Goal: Use online tool/utility: Utilize a website feature to perform a specific function

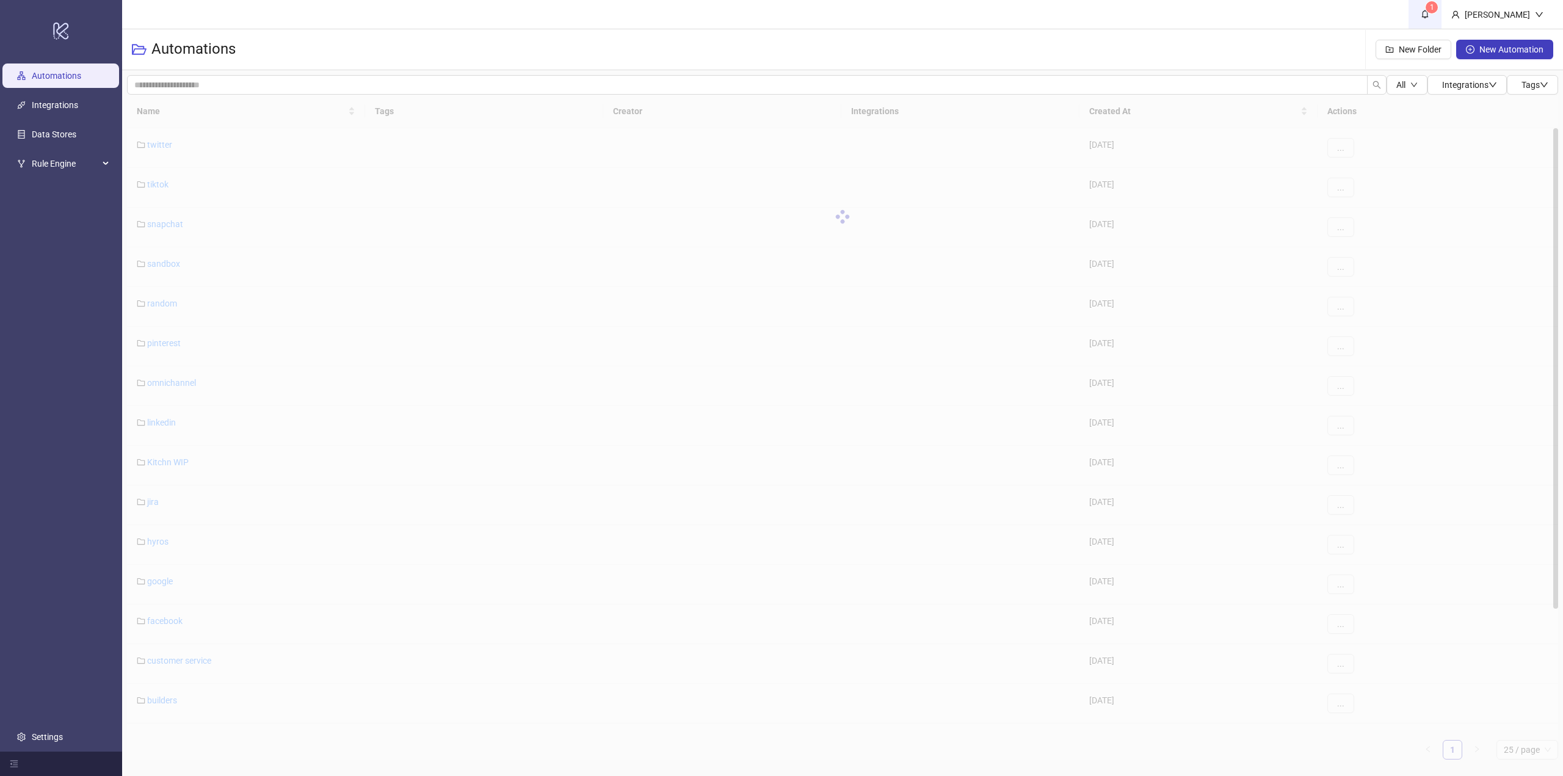
click at [1431, 20] on span "1" at bounding box center [1424, 13] width 13 height 13
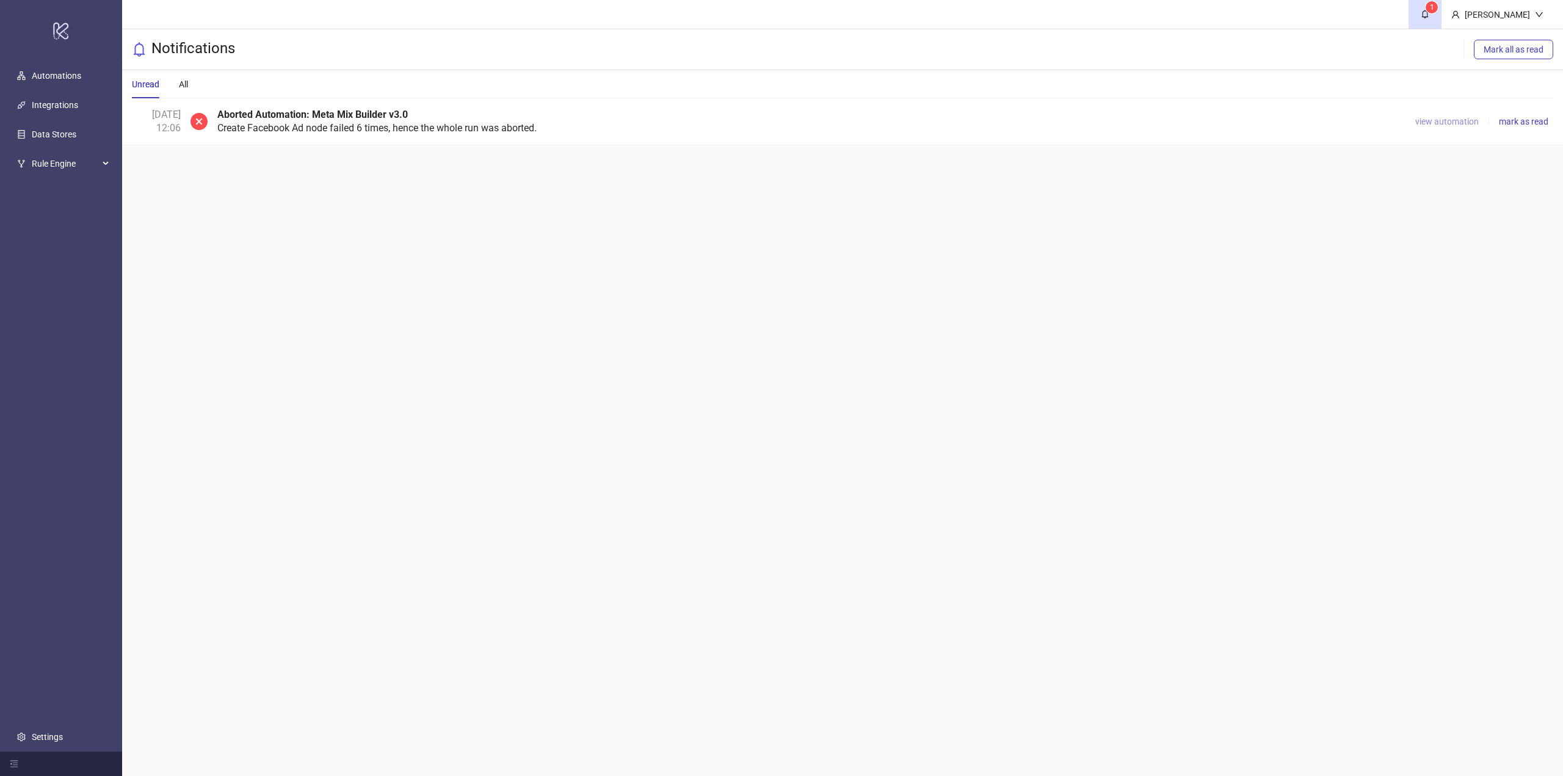
click at [1446, 123] on span "view automation" at bounding box center [1446, 122] width 63 height 10
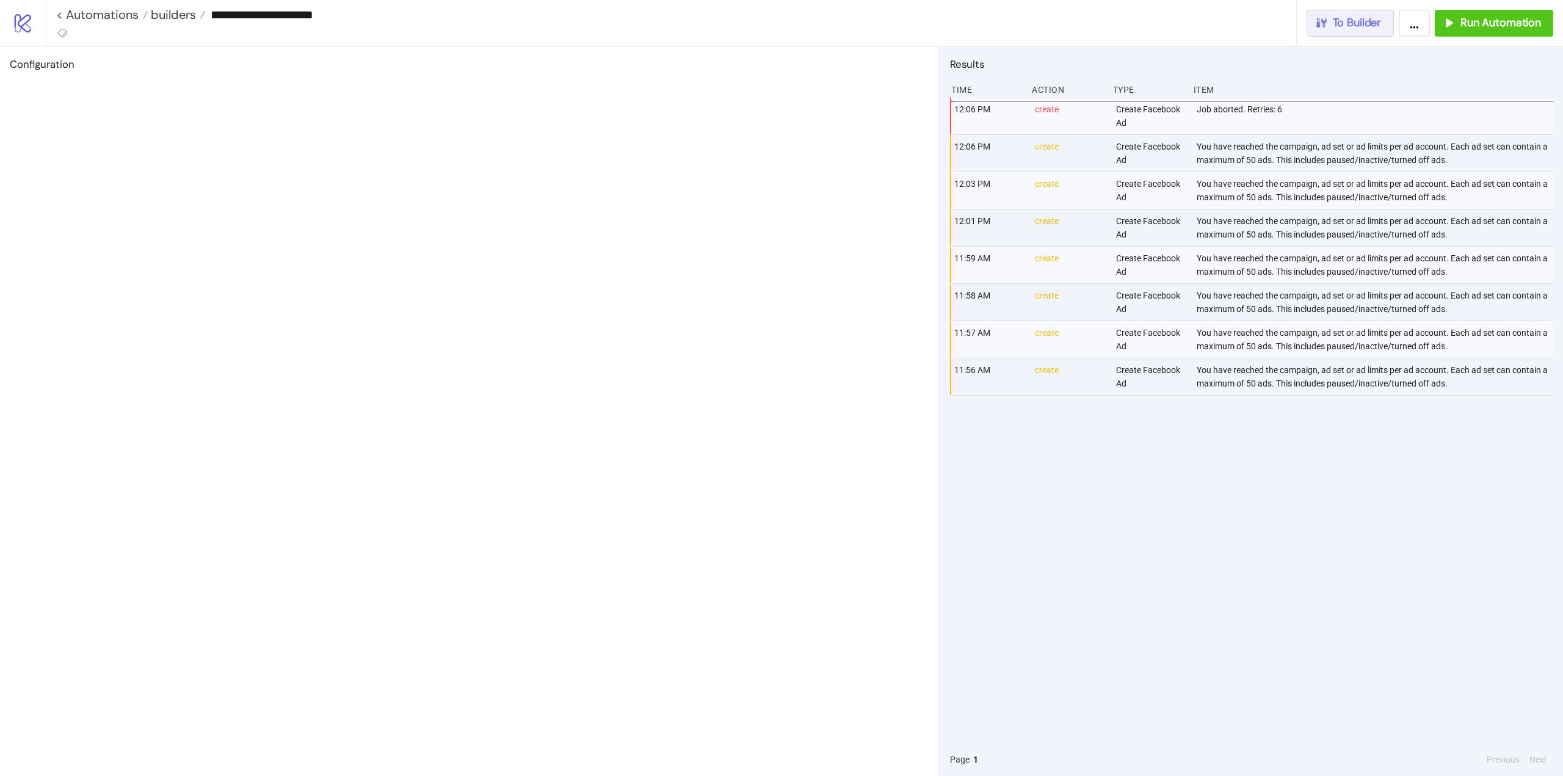
click at [1367, 26] on span "To Builder" at bounding box center [1357, 23] width 49 height 14
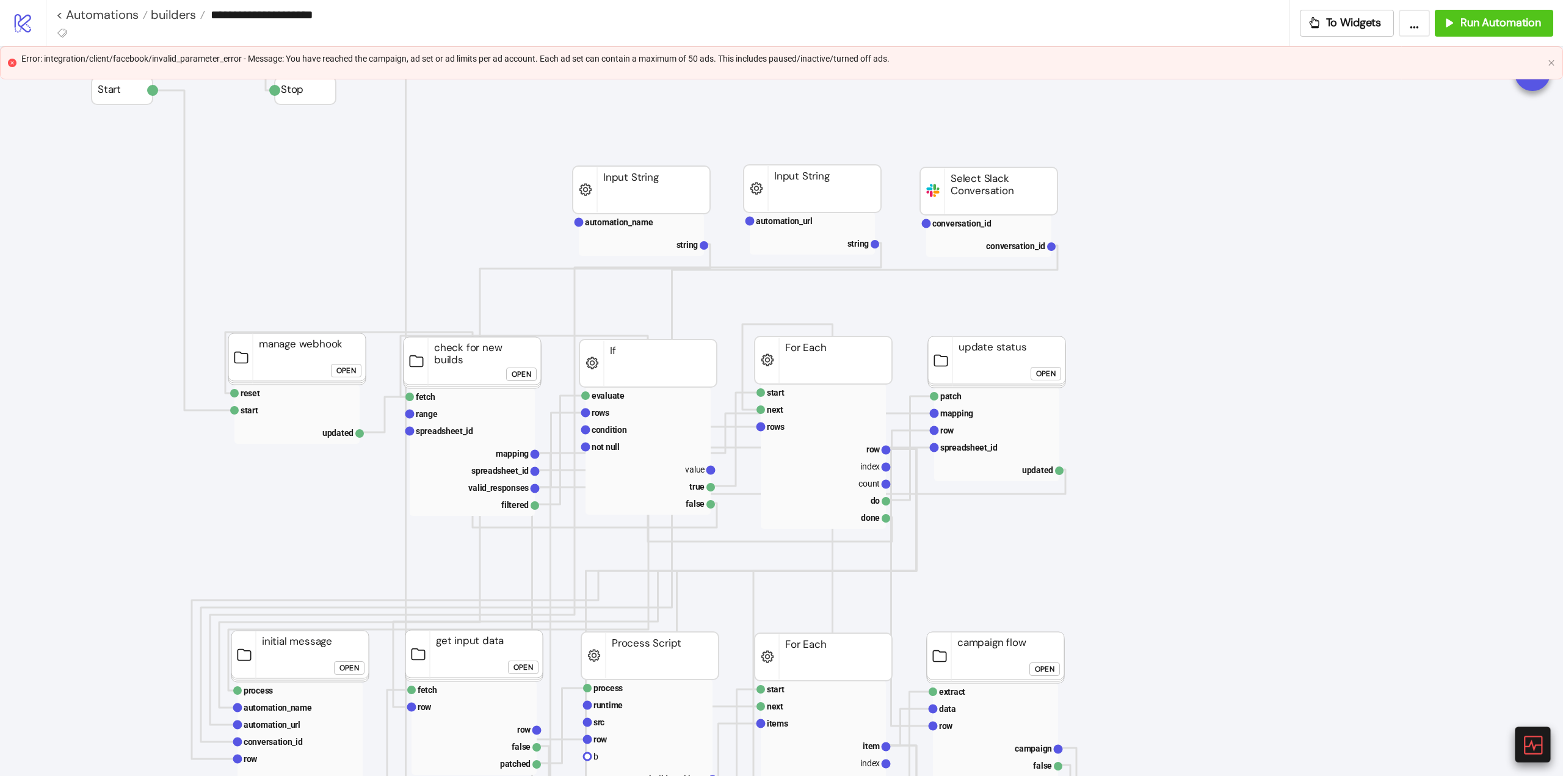
click at [1524, 728] on button at bounding box center [1532, 744] width 38 height 38
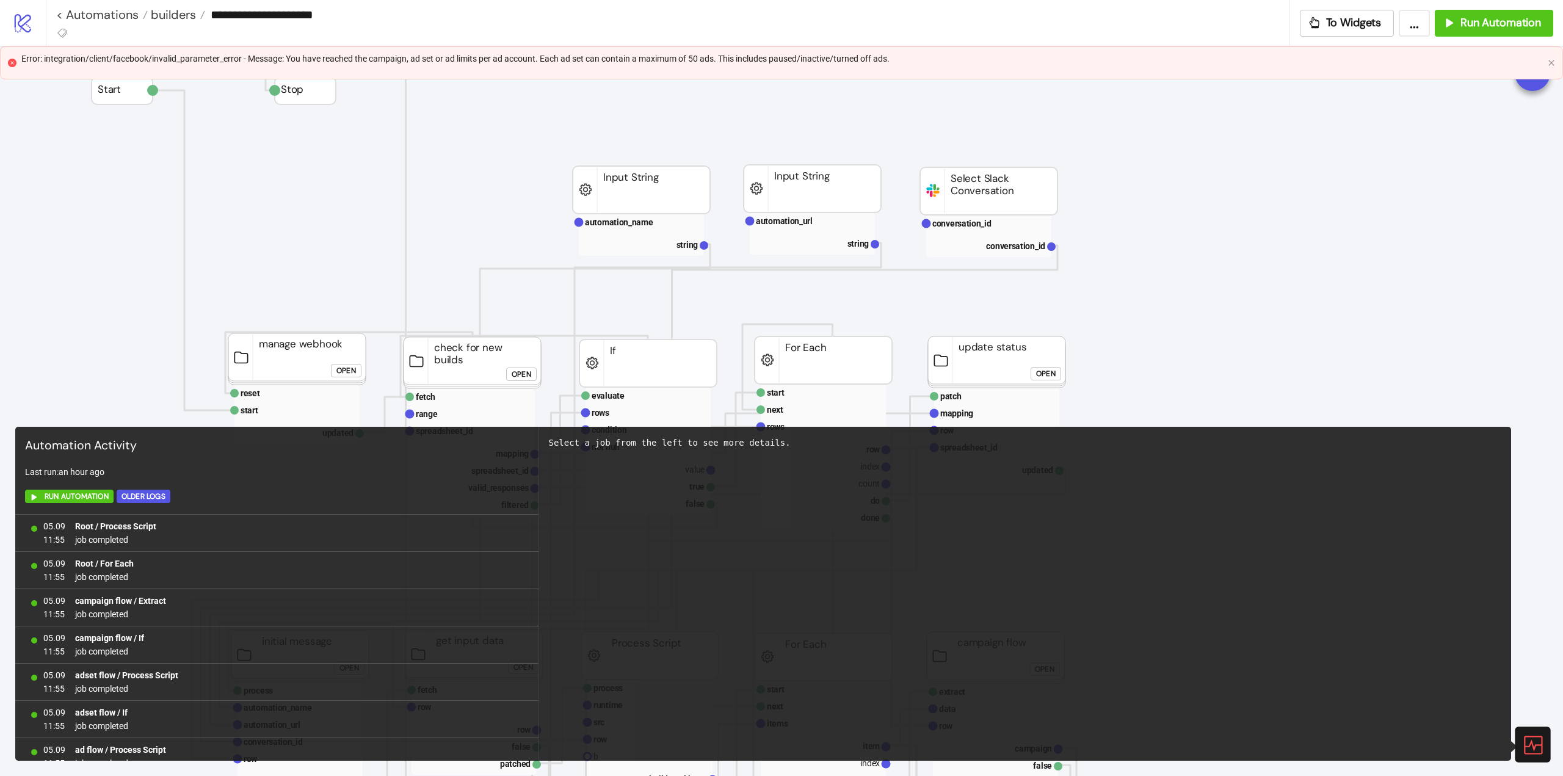
scroll to position [722, 0]
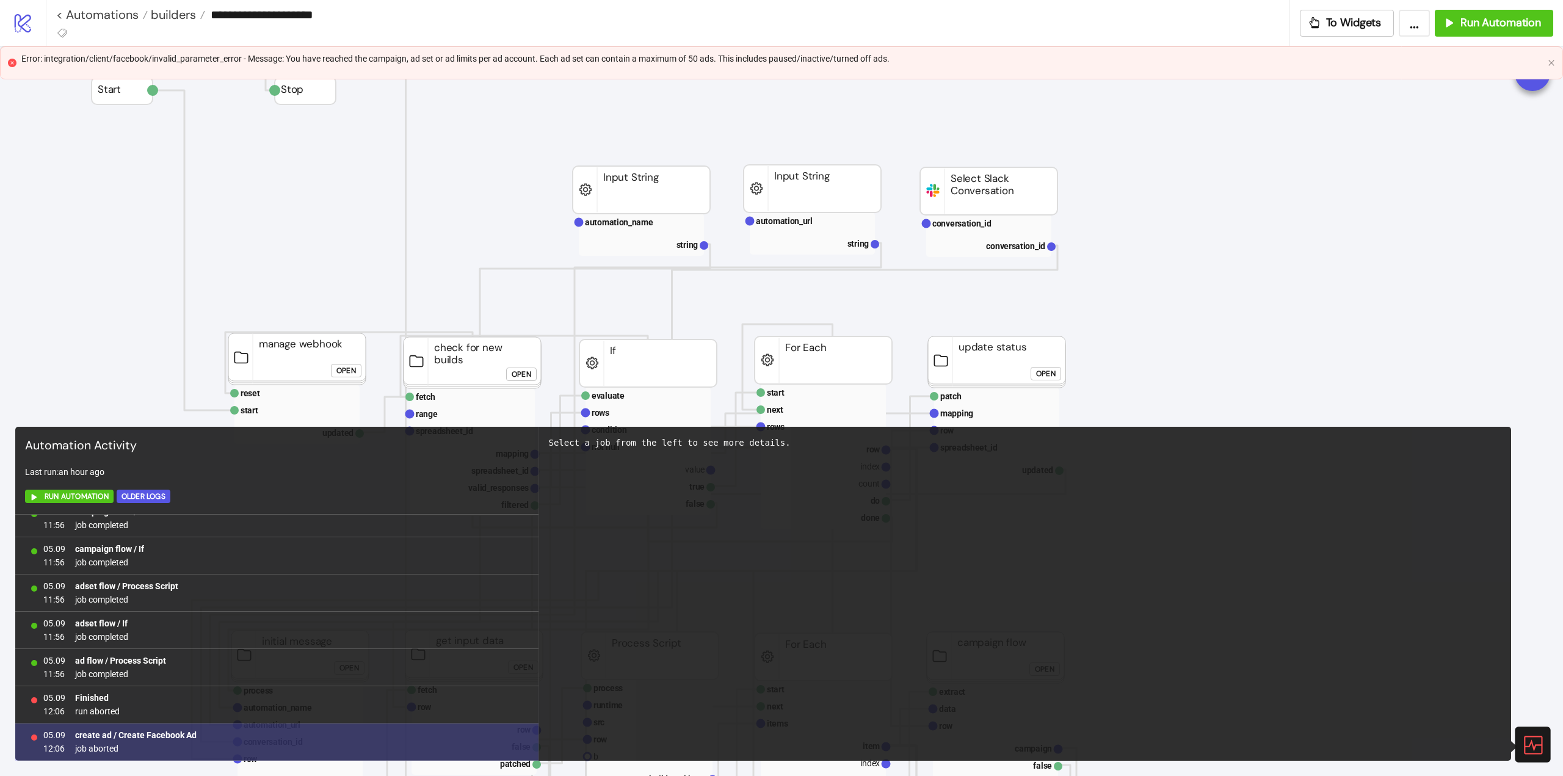
click at [175, 736] on b "create ad / Create Facebook Ad" at bounding box center [135, 735] width 121 height 10
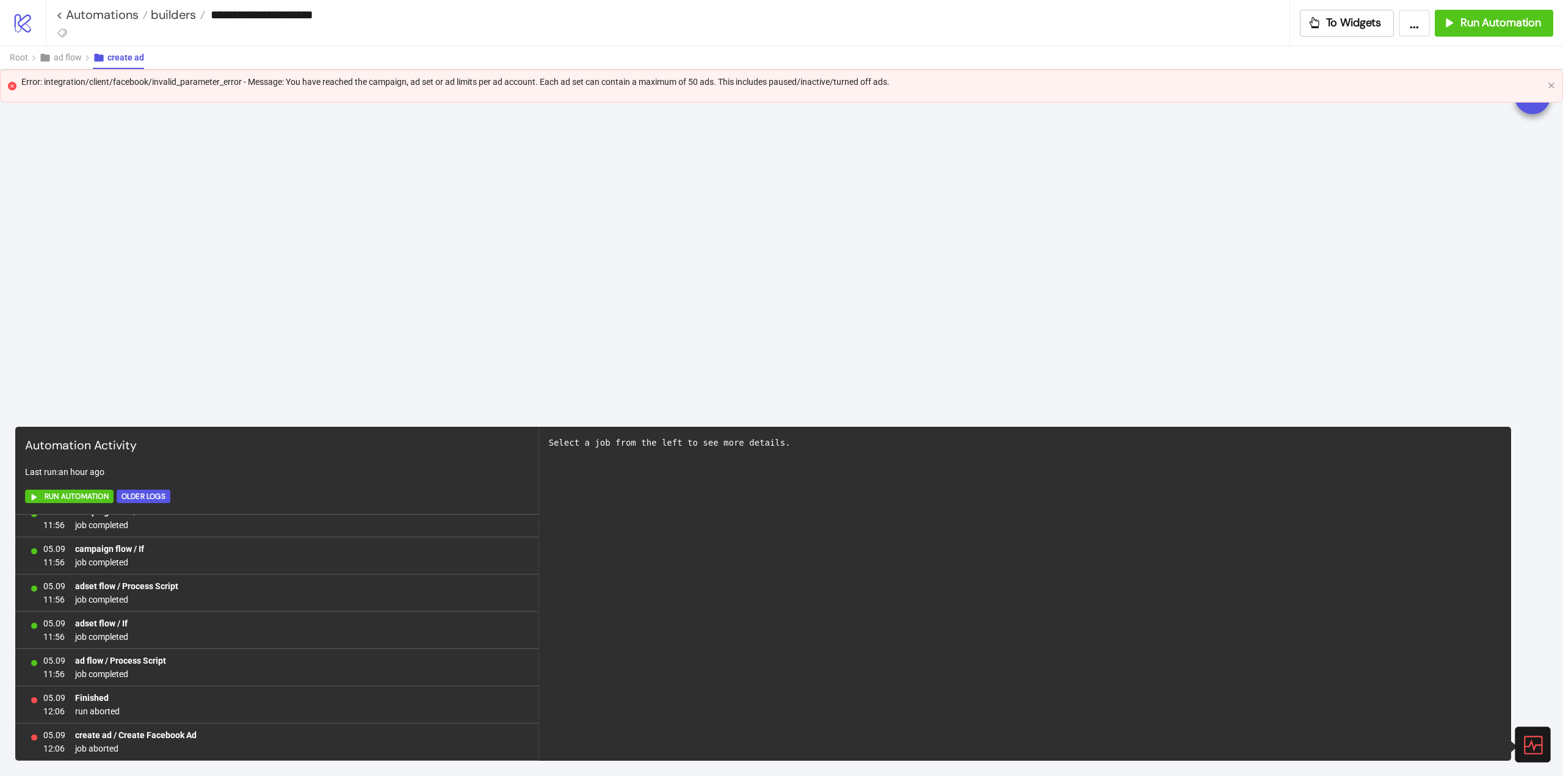
click at [1536, 739] on icon at bounding box center [1531, 744] width 21 height 21
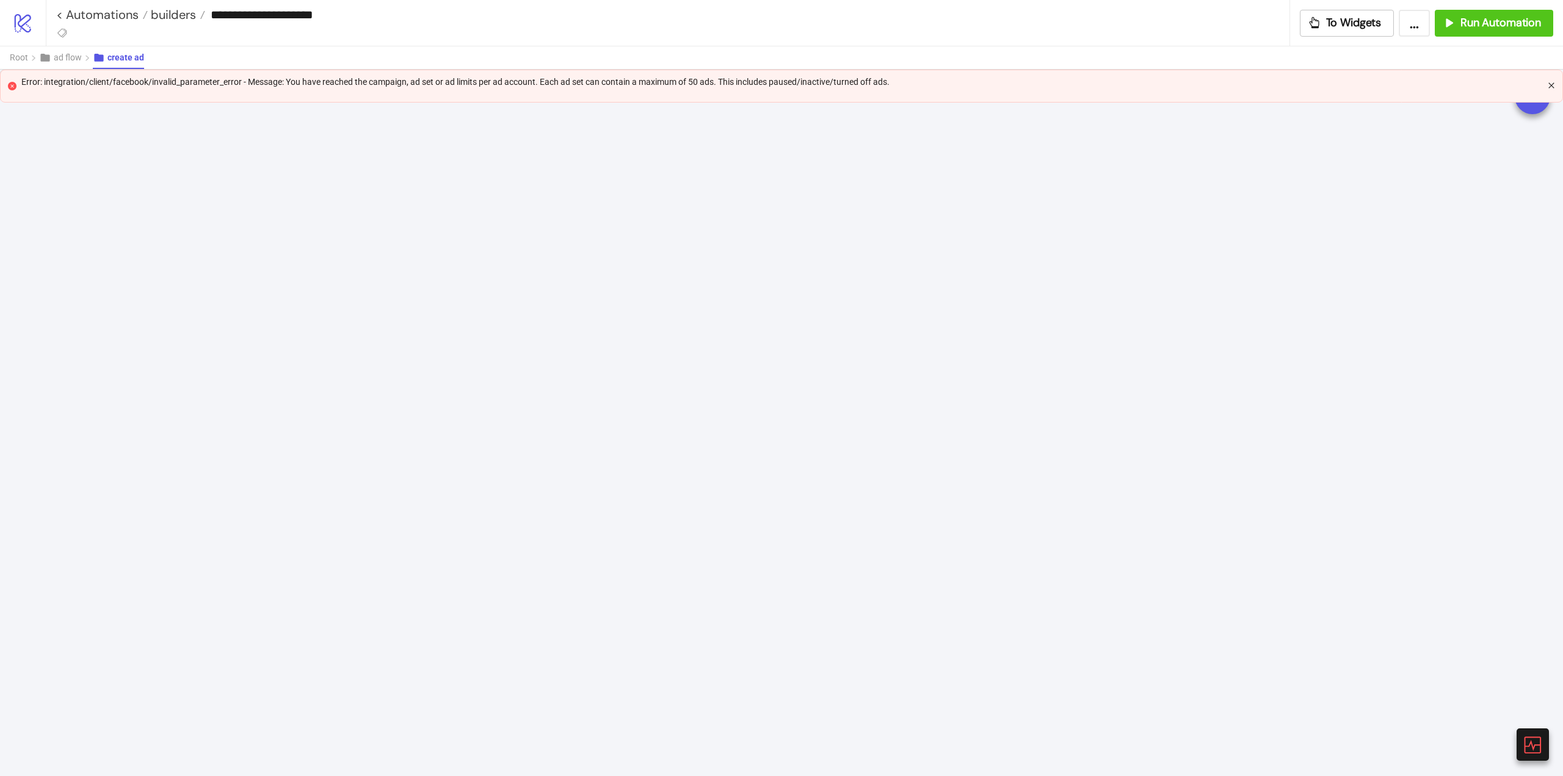
click at [1551, 85] on icon "close" at bounding box center [1550, 85] width 7 height 7
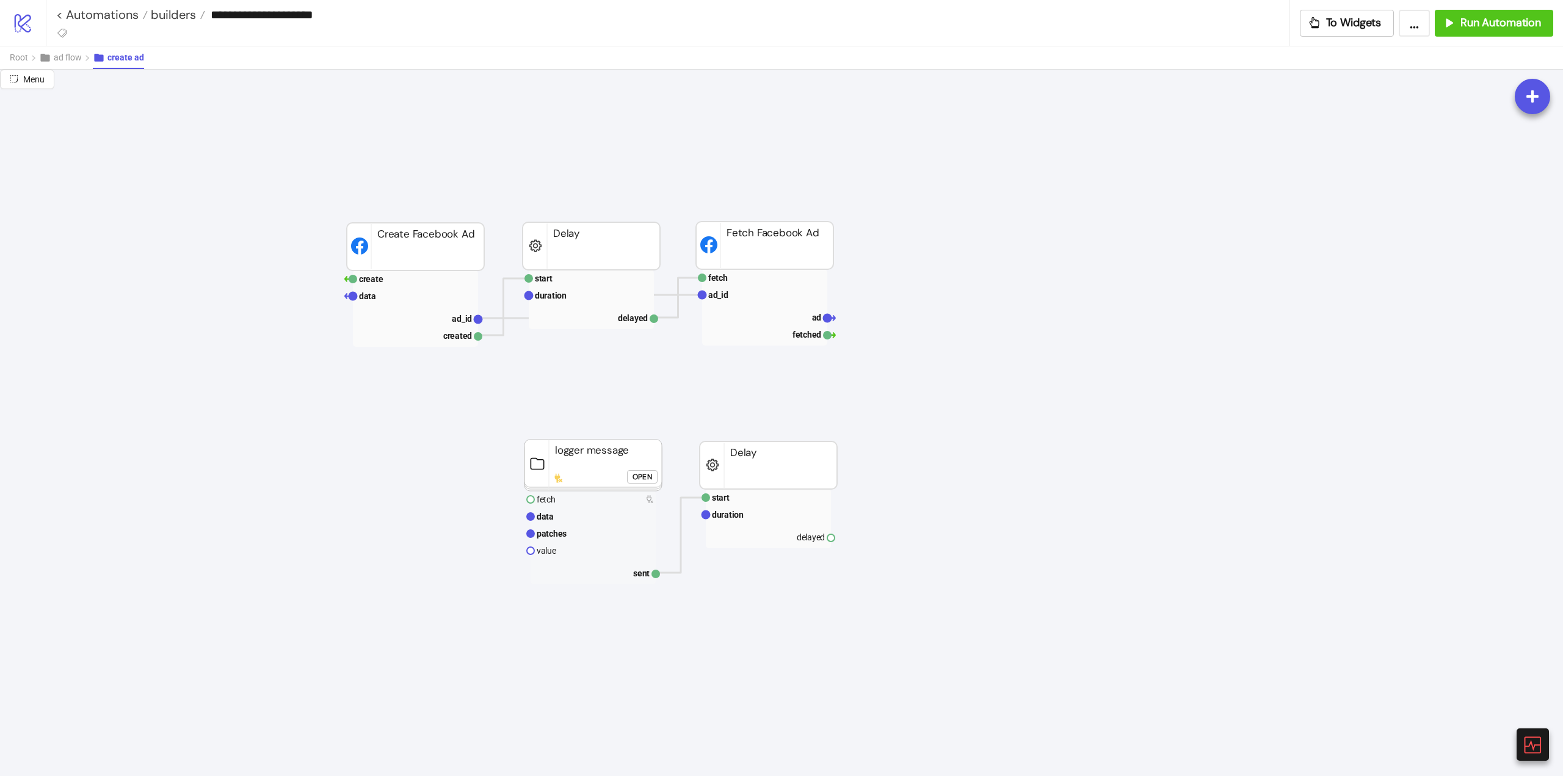
scroll to position [1160, 0]
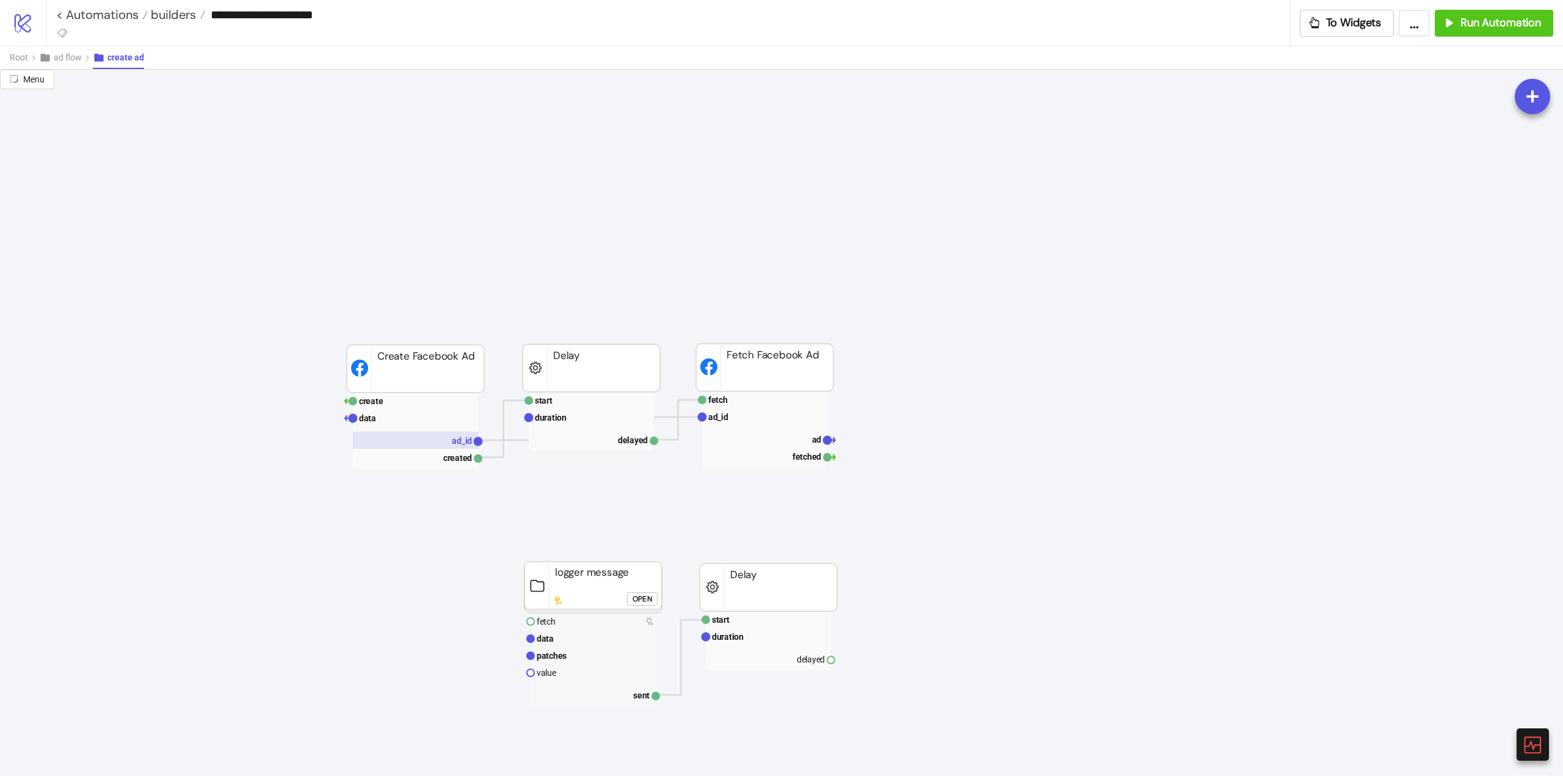
click at [454, 446] on rect at bounding box center [415, 440] width 125 height 17
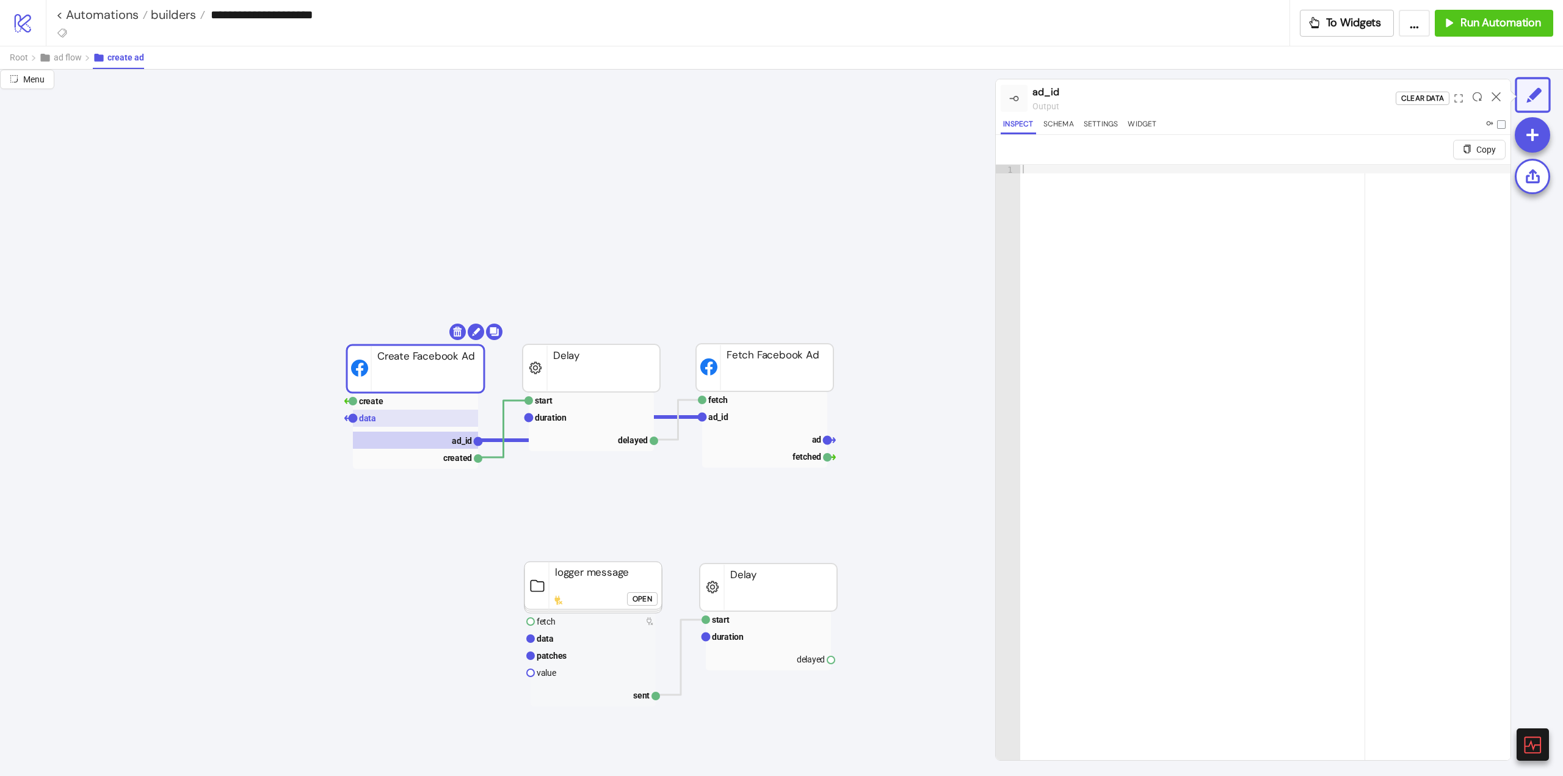
click at [407, 424] on rect at bounding box center [415, 418] width 125 height 17
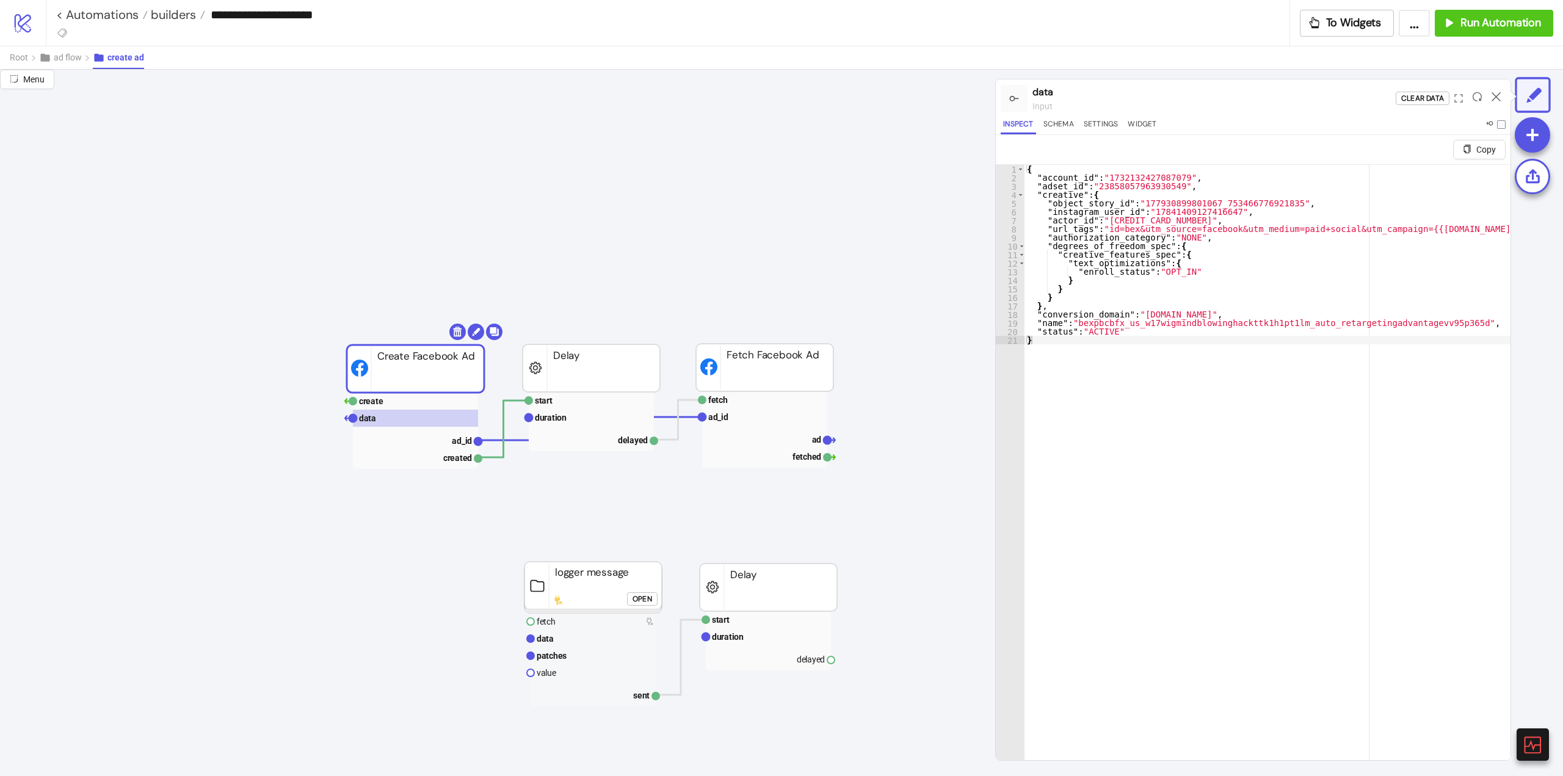
type textarea "**********"
click at [1493, 101] on icon at bounding box center [1495, 96] width 9 height 9
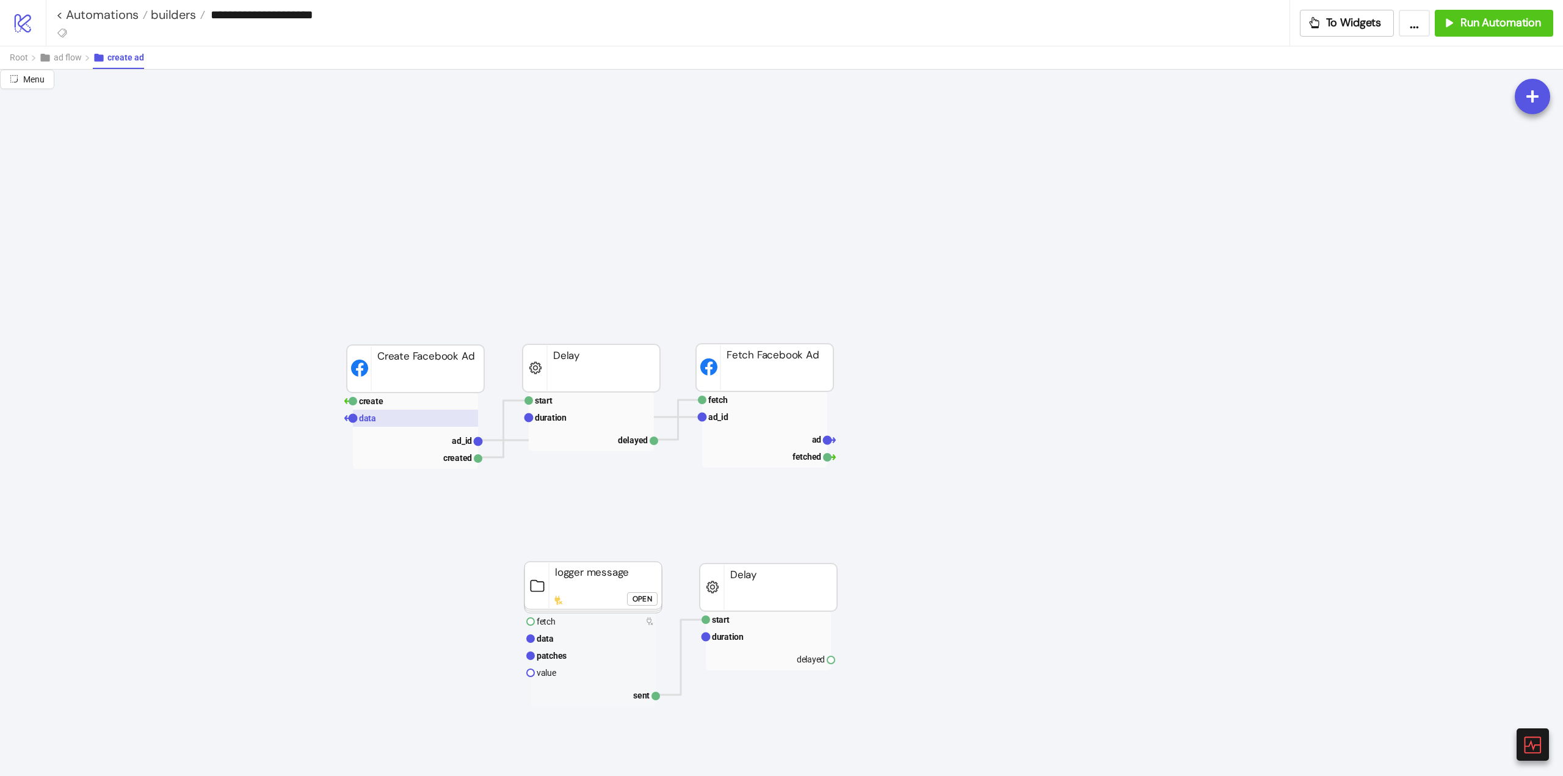
click at [389, 422] on rect at bounding box center [415, 418] width 125 height 17
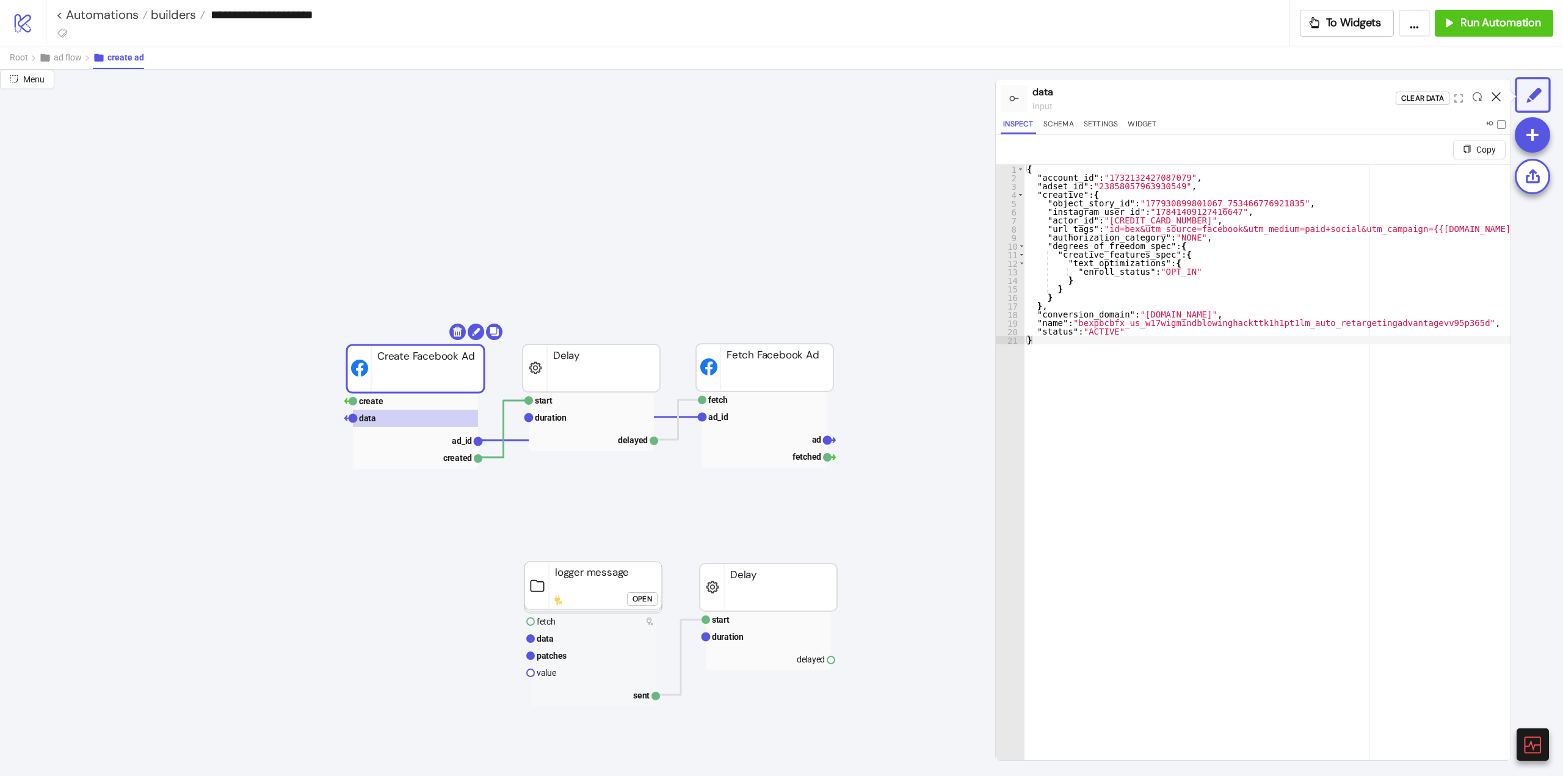
click at [1495, 95] on icon at bounding box center [1495, 96] width 9 height 9
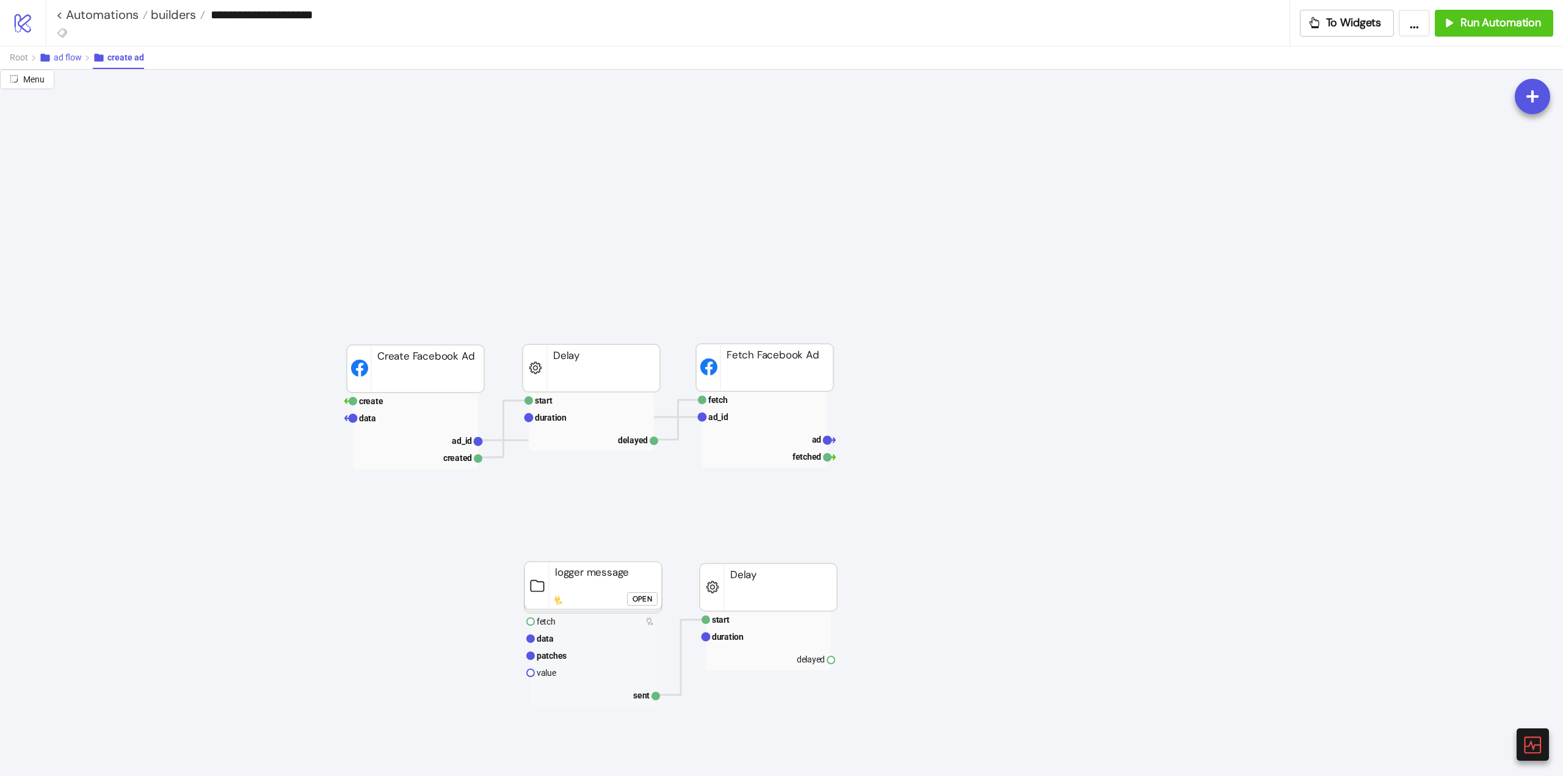
click at [65, 54] on span "ad flow" at bounding box center [68, 57] width 28 height 10
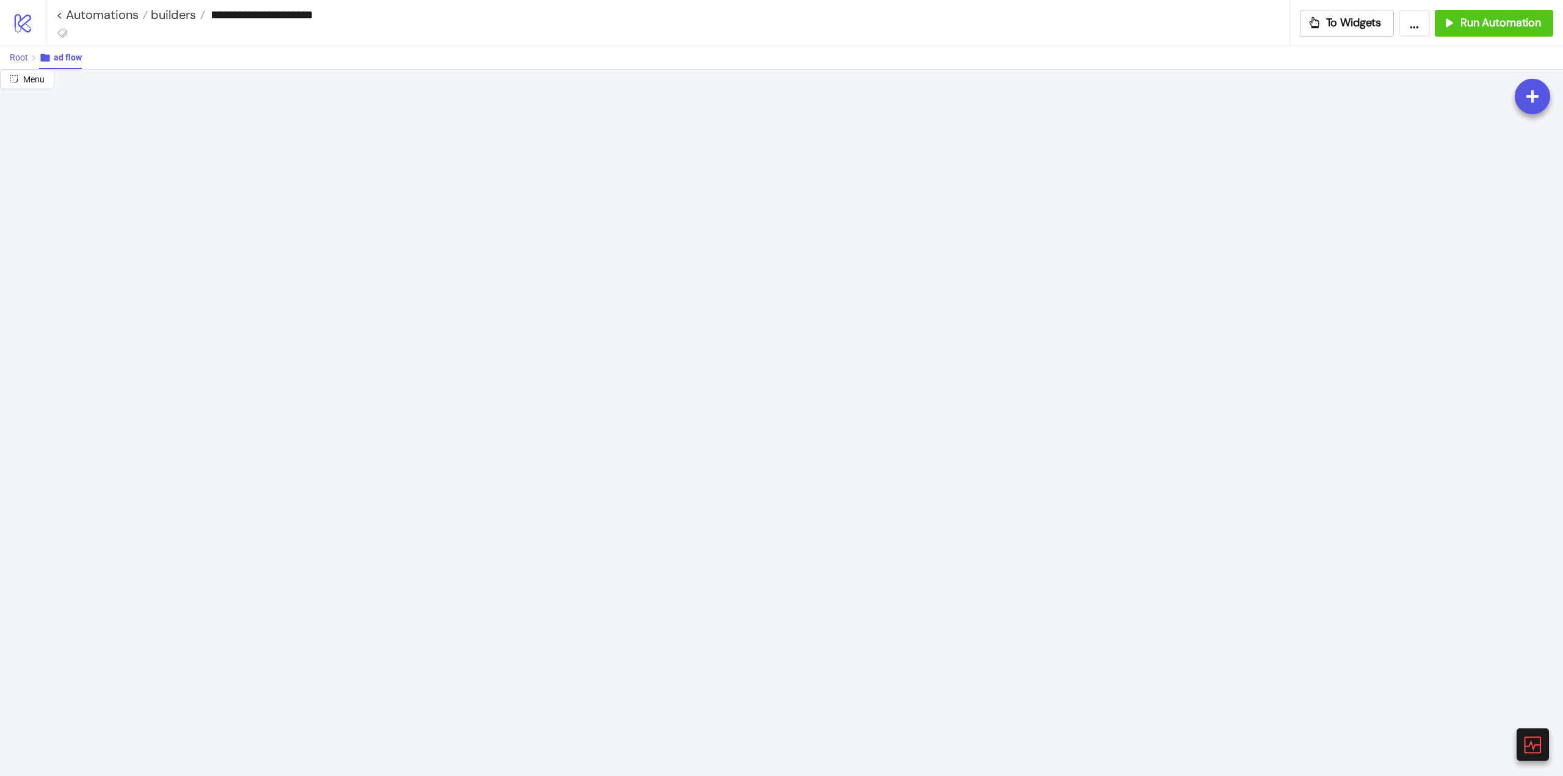
click at [20, 62] on span "Root" at bounding box center [19, 57] width 18 height 10
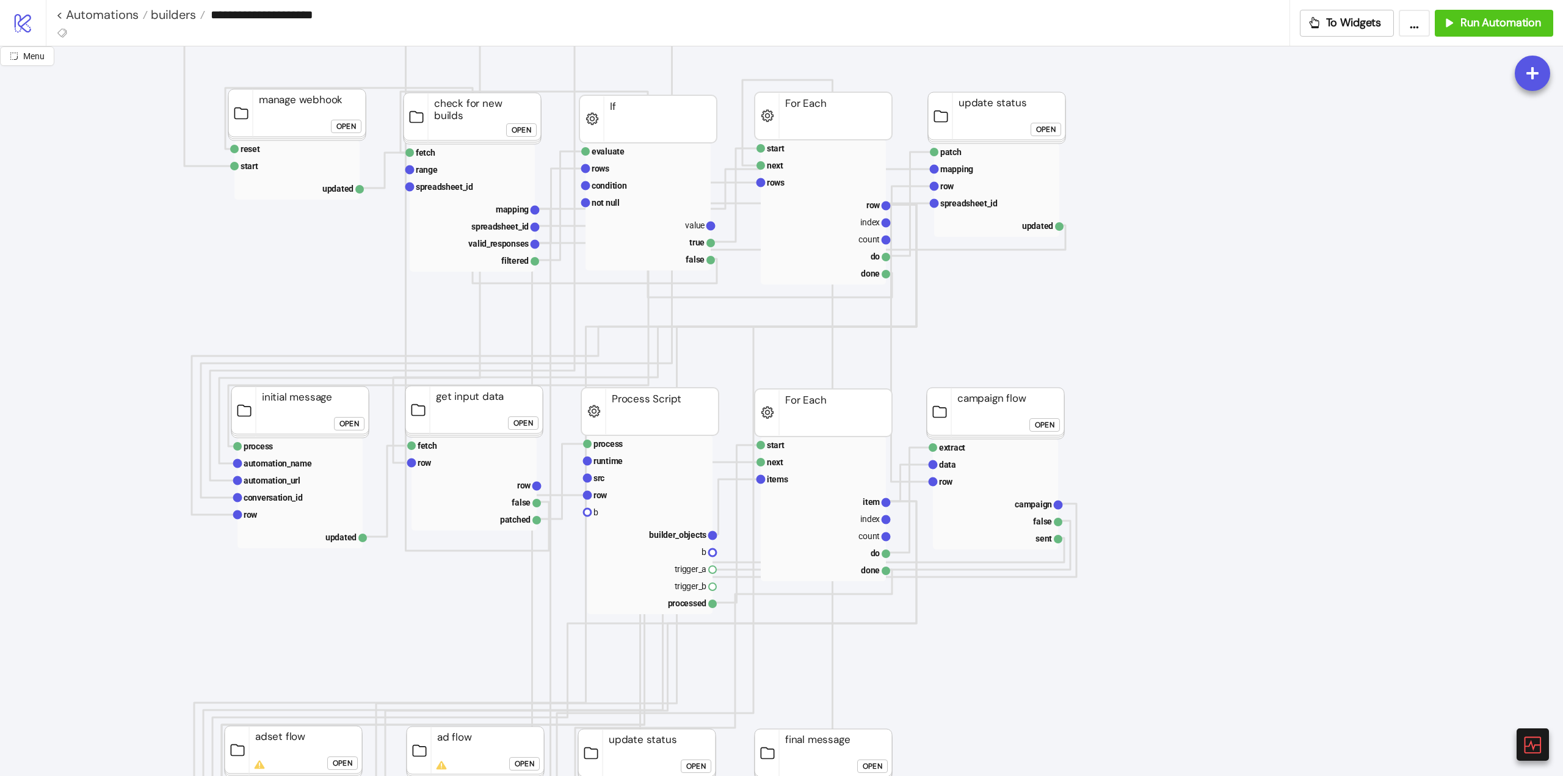
scroll to position [61, 0]
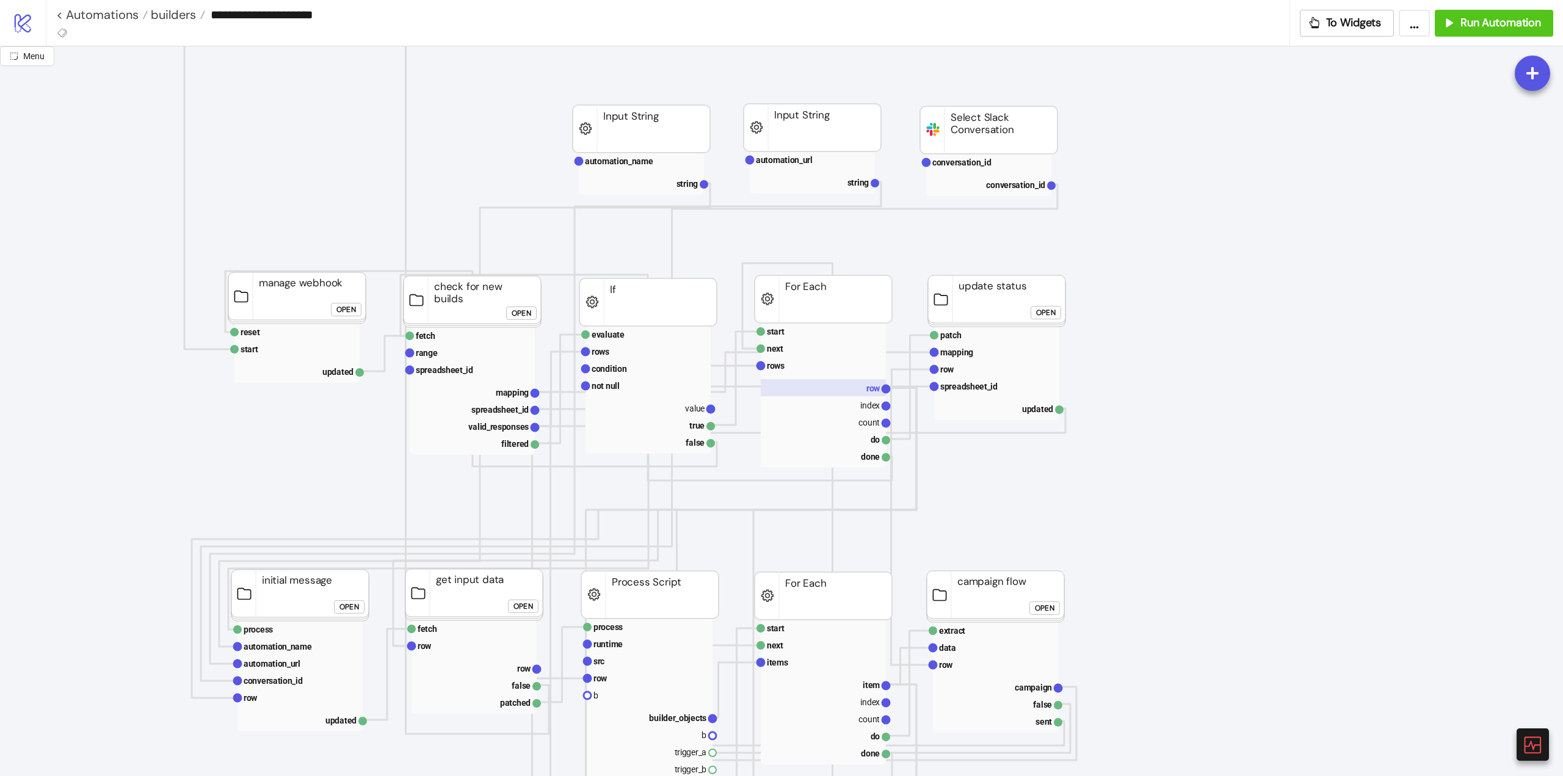
click at [870, 391] on text "row" at bounding box center [873, 388] width 14 height 10
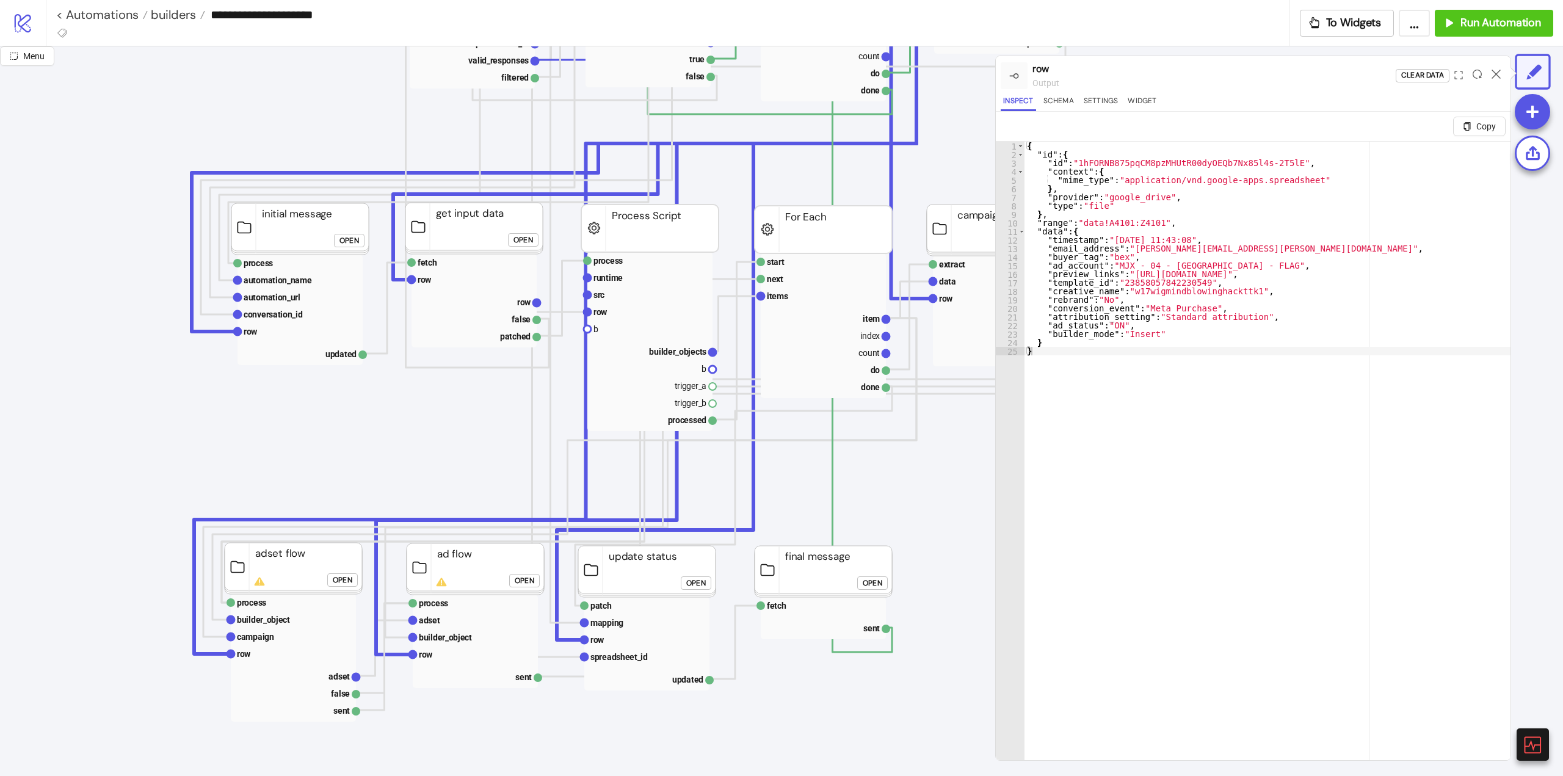
scroll to position [305, 0]
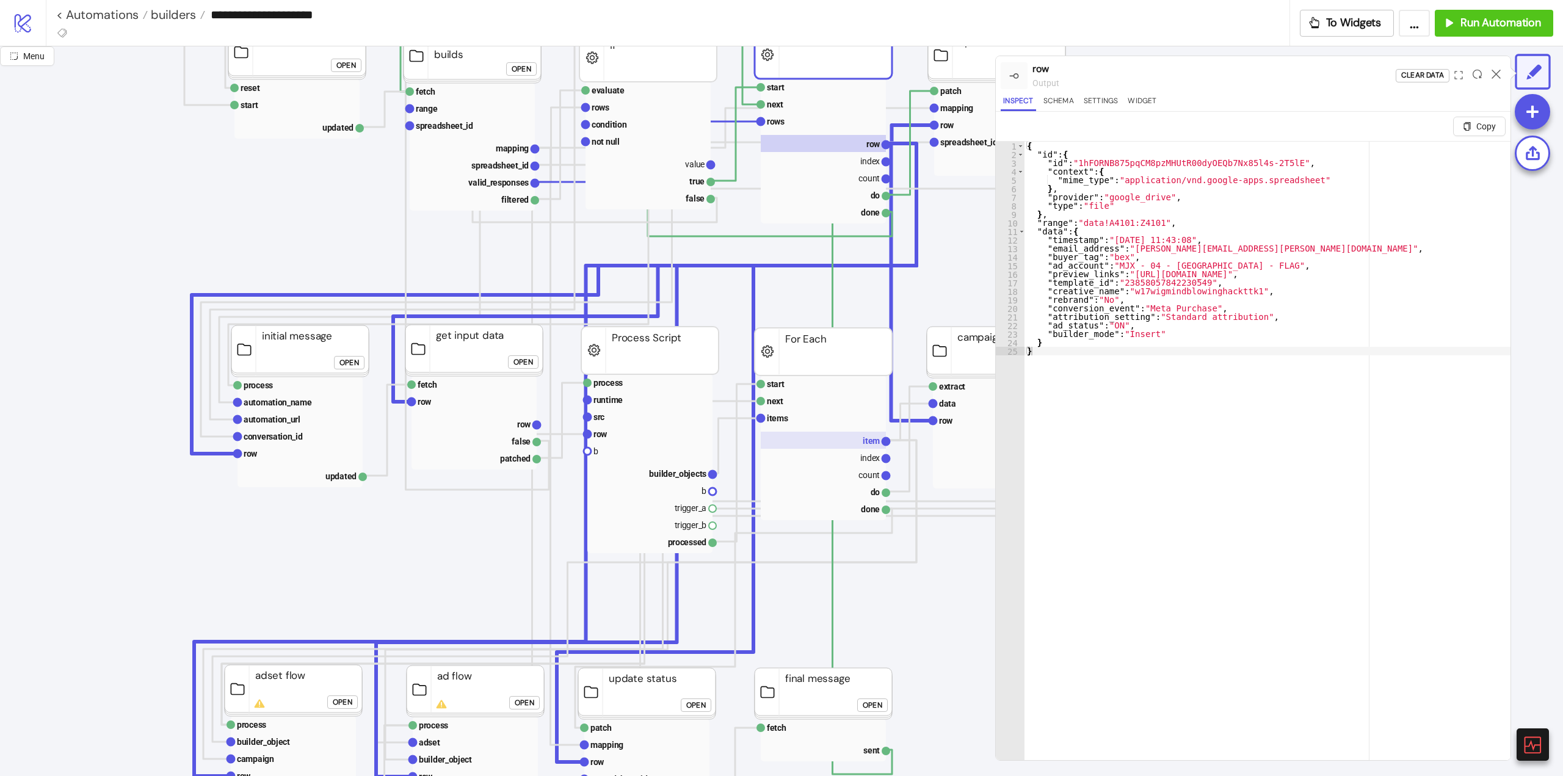
click at [855, 439] on rect at bounding box center [823, 440] width 125 height 17
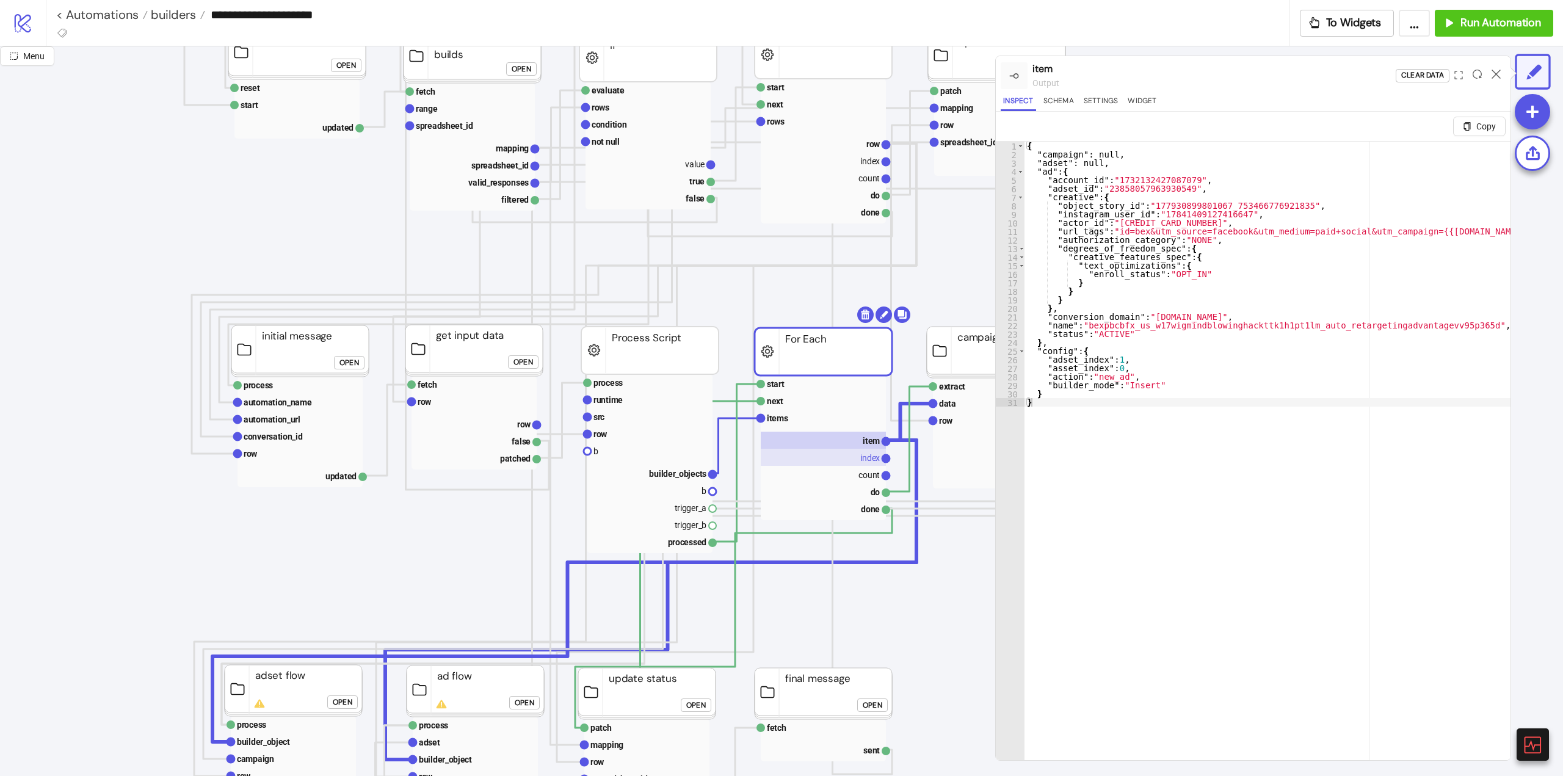
click at [863, 463] on text "index" at bounding box center [870, 458] width 20 height 10
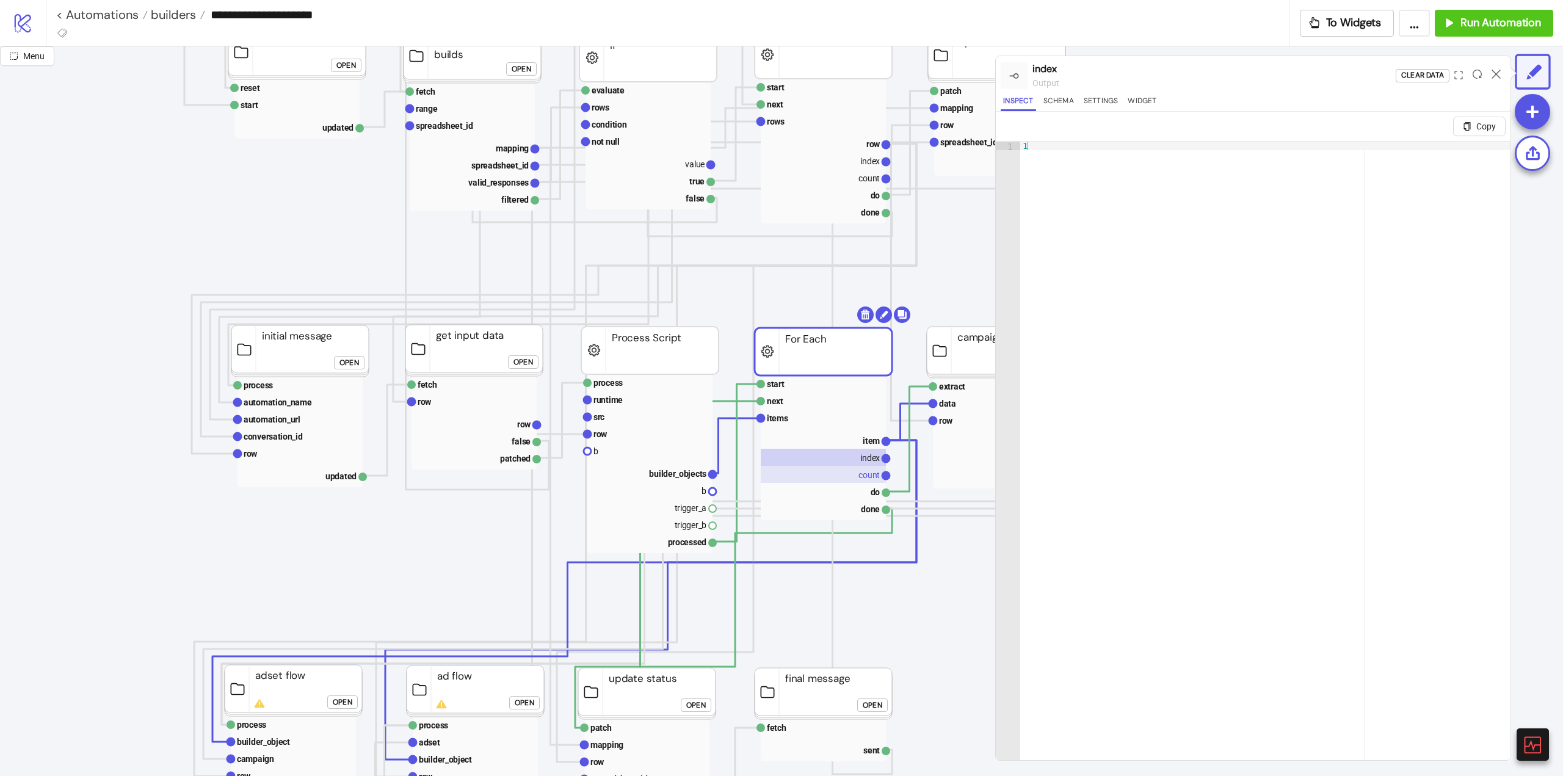
click at [866, 474] on text "count" at bounding box center [868, 475] width 21 height 10
click at [866, 459] on text "index" at bounding box center [870, 458] width 20 height 10
click at [867, 446] on text "item" at bounding box center [871, 441] width 17 height 10
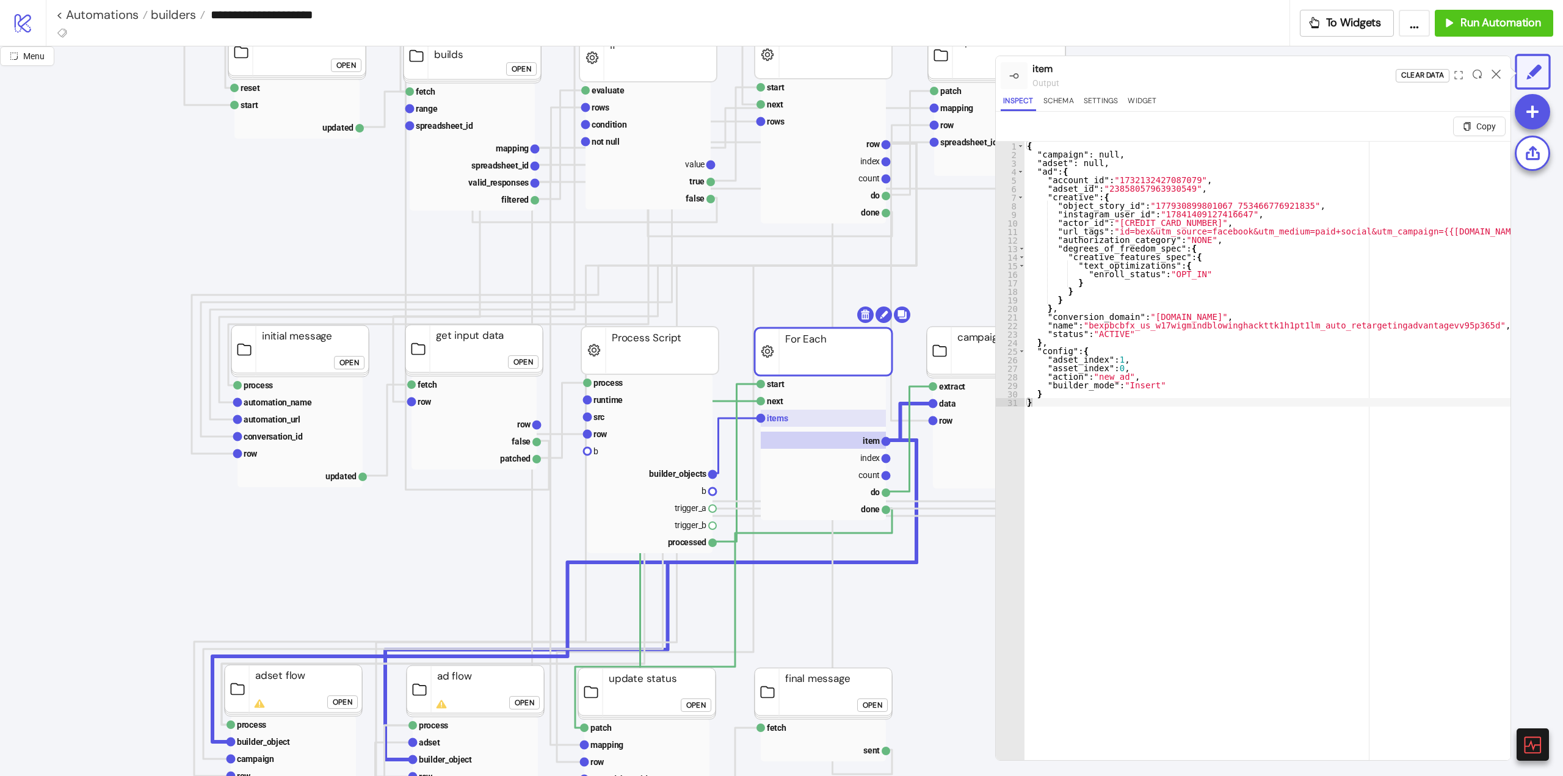
click at [793, 423] on rect at bounding box center [823, 418] width 125 height 17
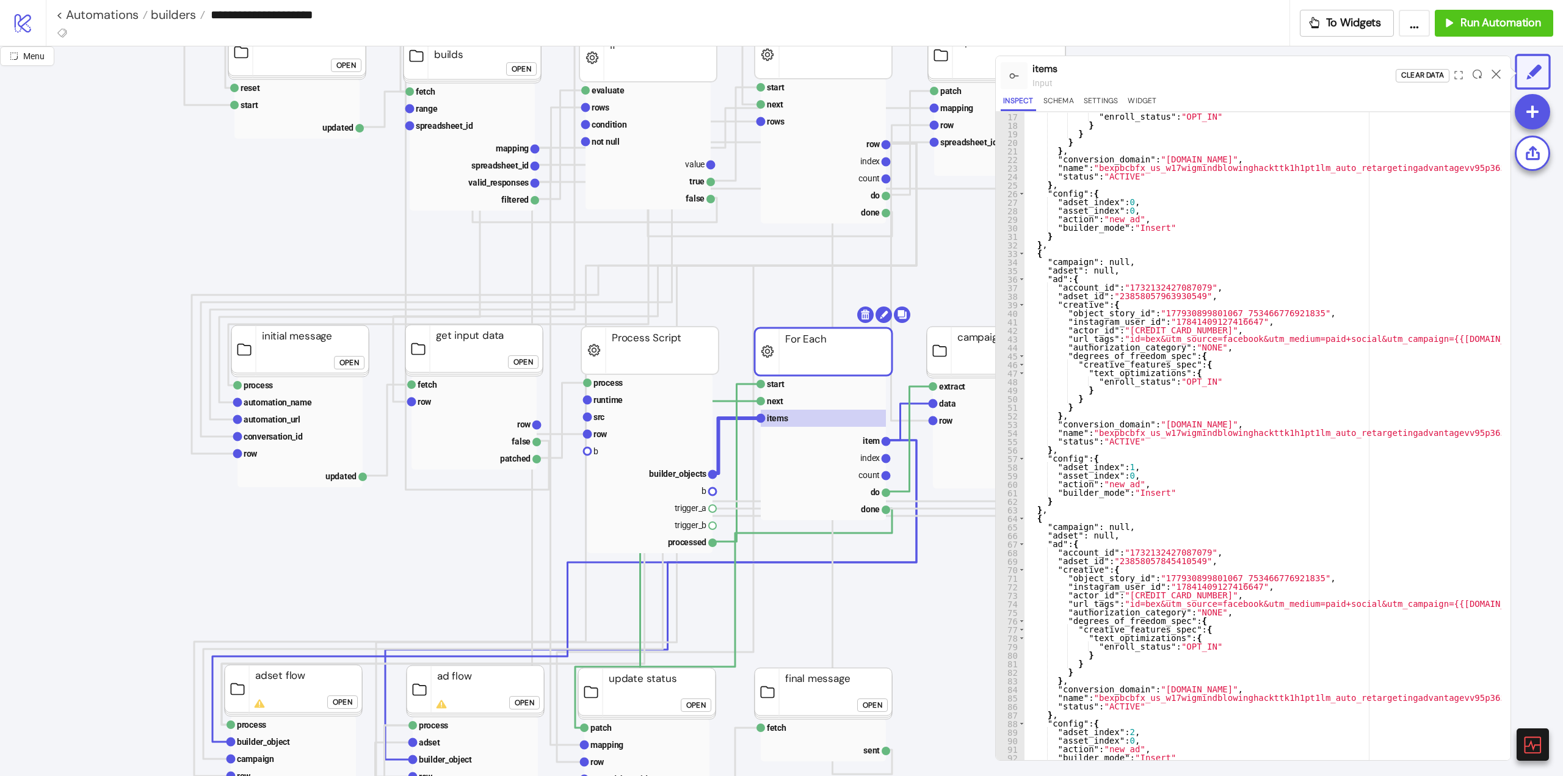
scroll to position [0, 0]
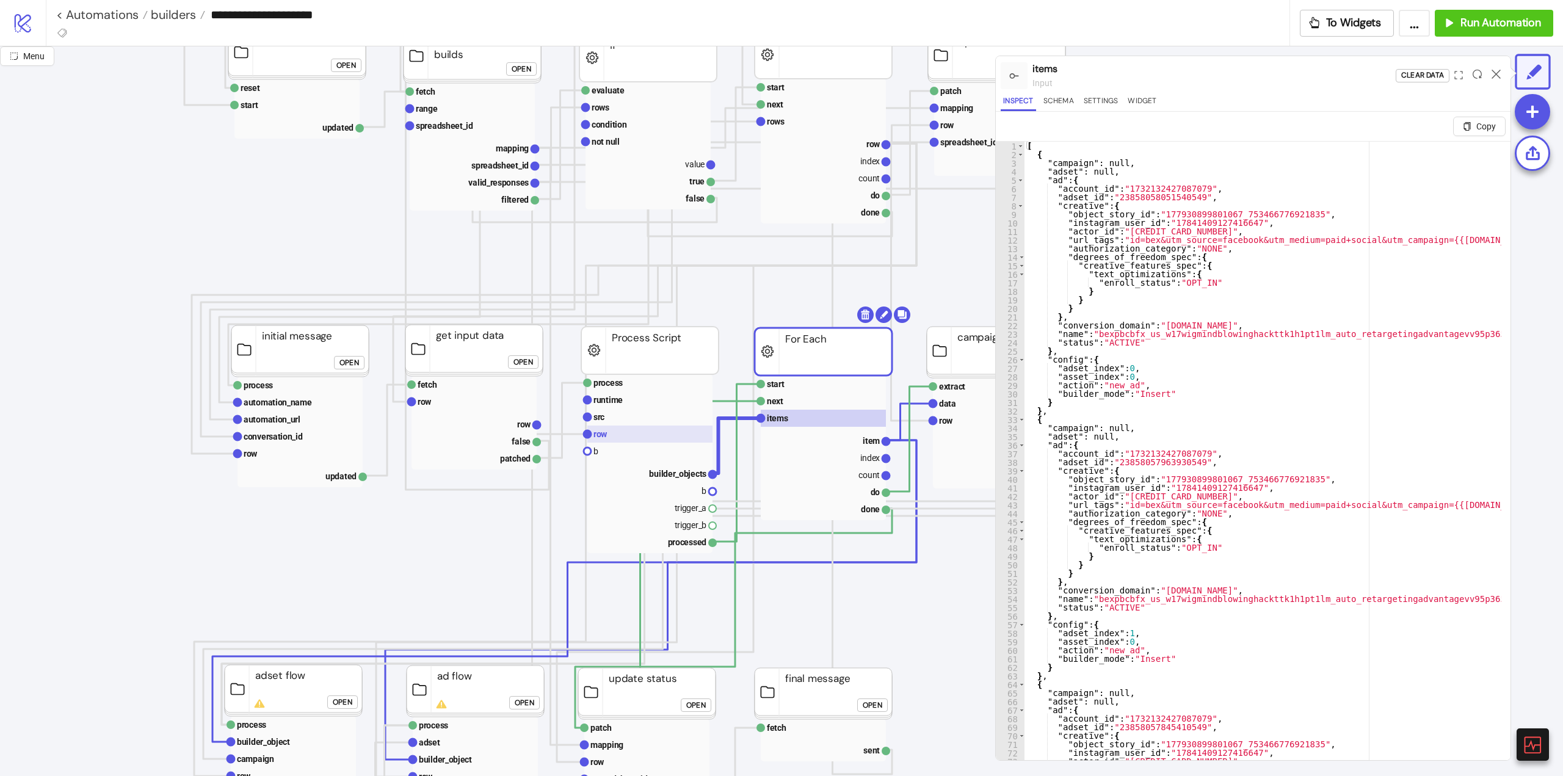
click at [607, 426] on rect at bounding box center [649, 433] width 125 height 17
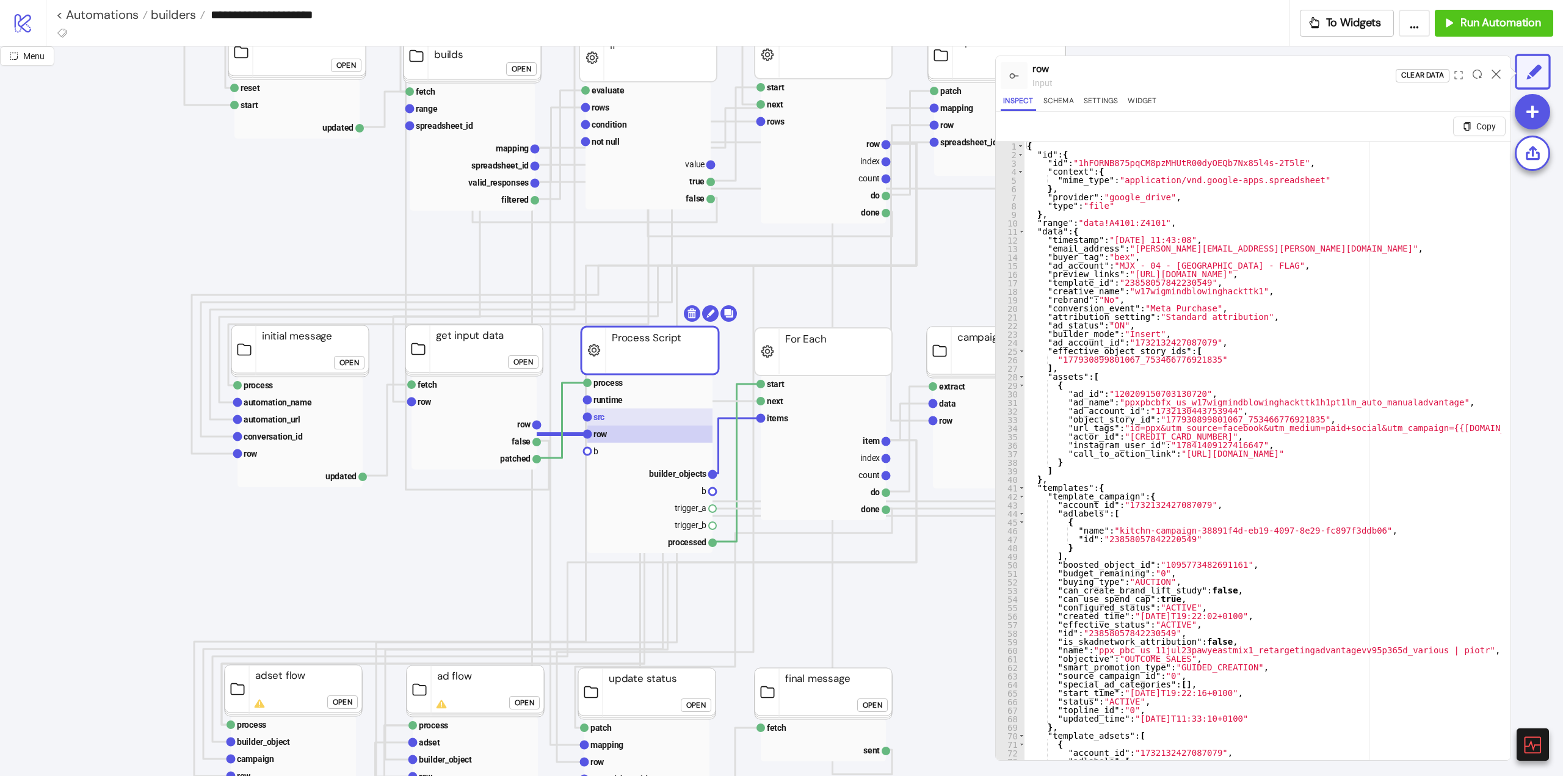
click at [612, 417] on rect at bounding box center [649, 416] width 125 height 17
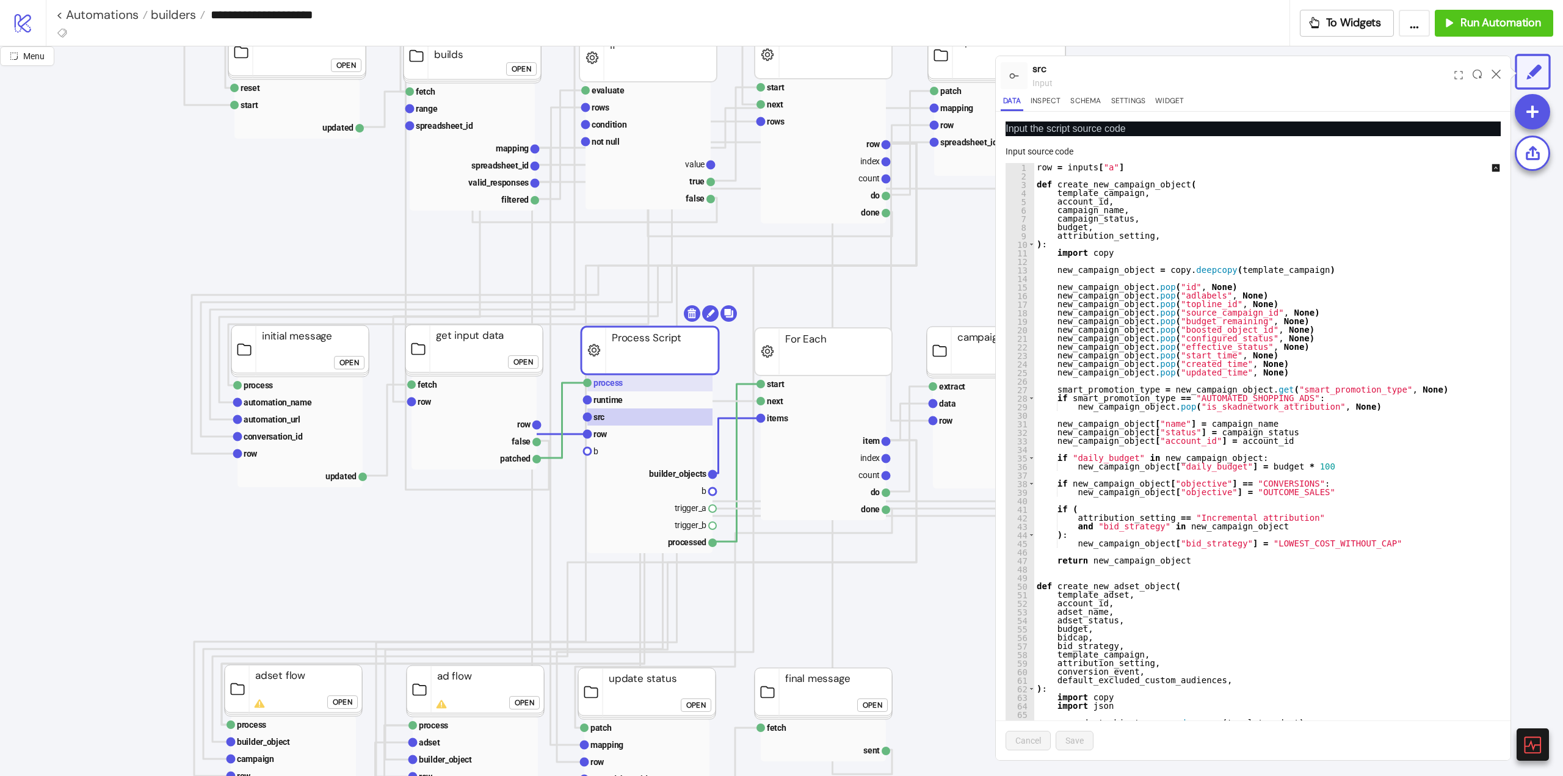
click at [659, 383] on rect at bounding box center [649, 382] width 125 height 17
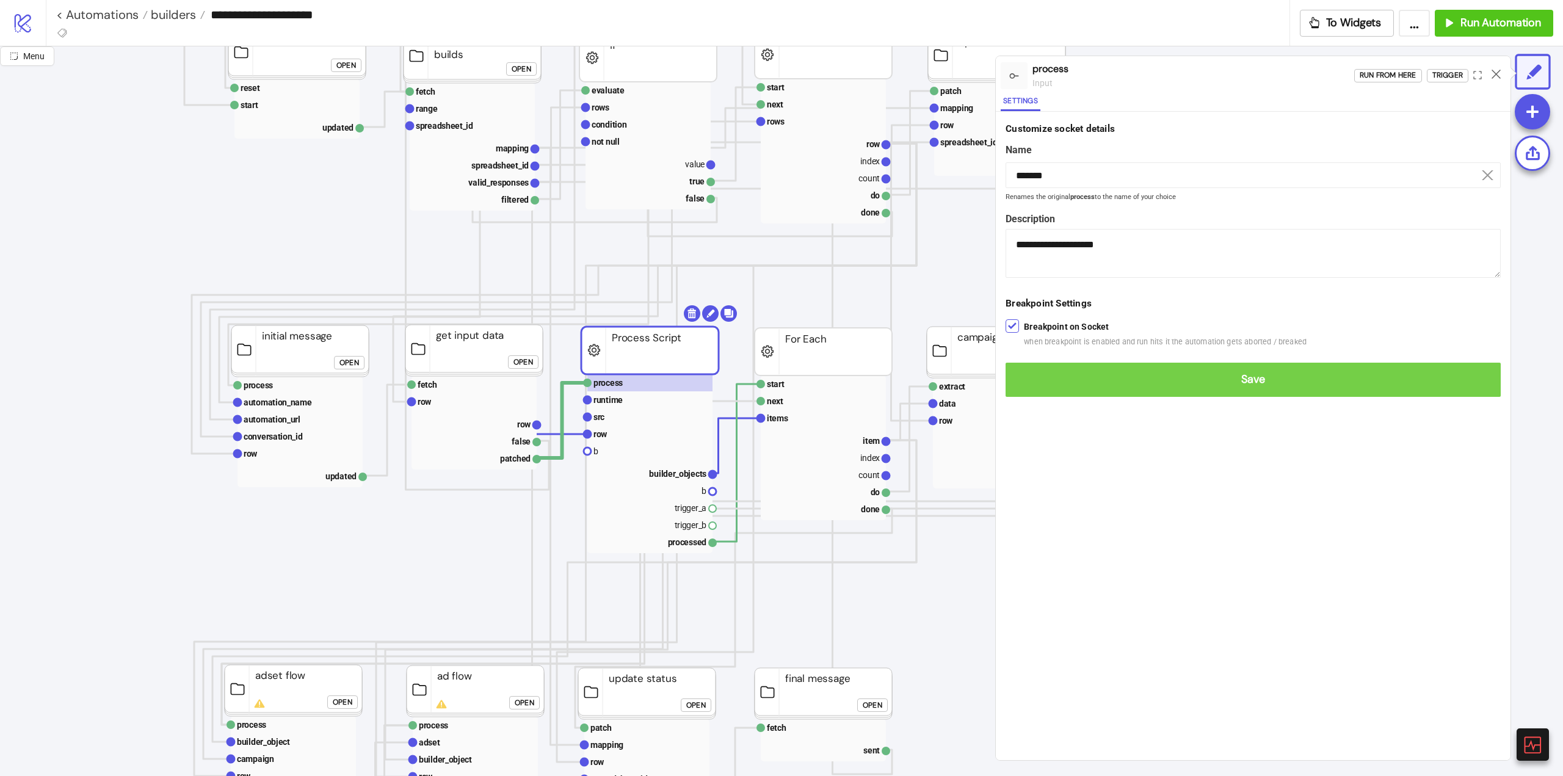
click at [1037, 374] on span "Save" at bounding box center [1253, 379] width 476 height 14
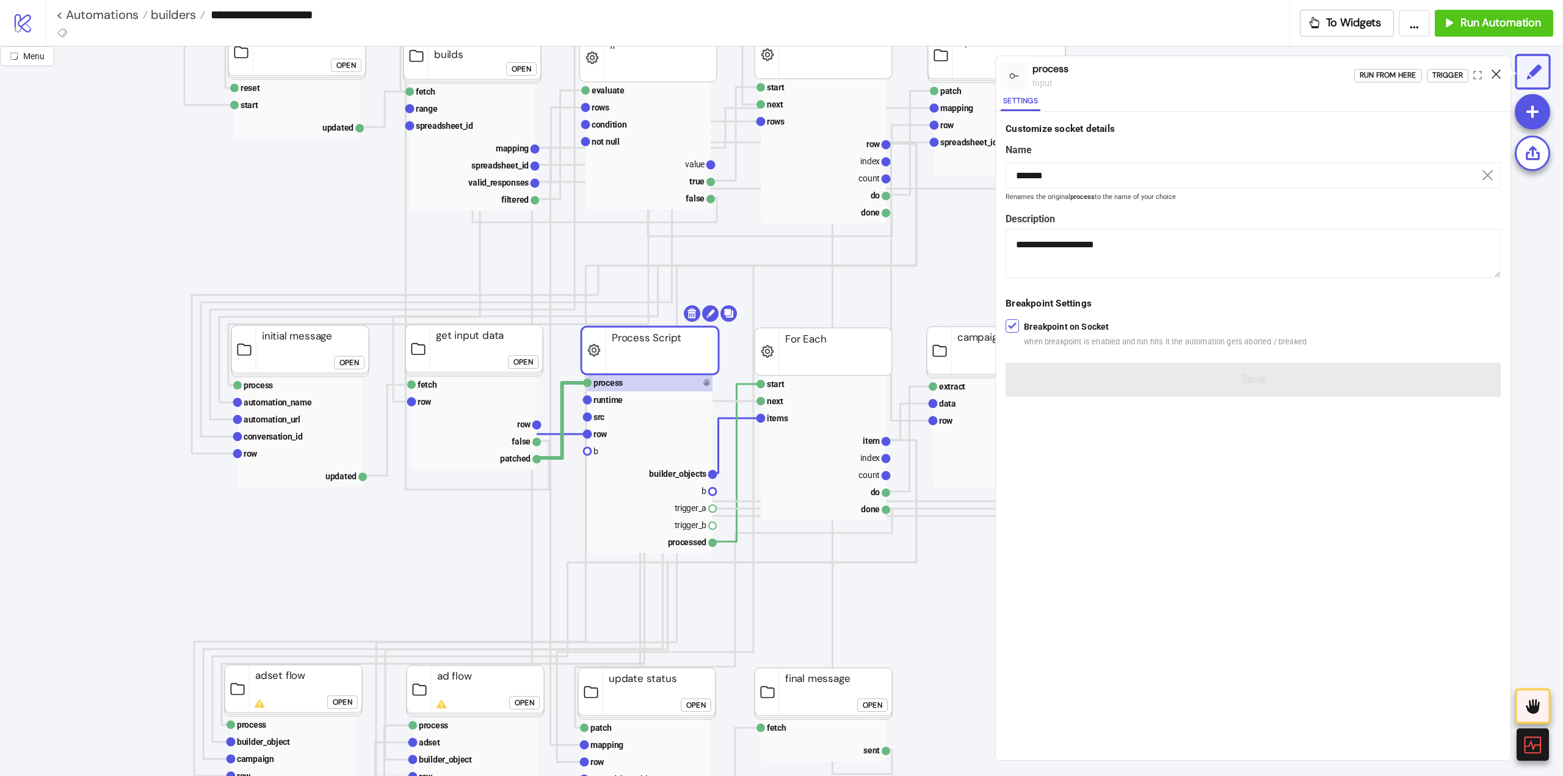
click at [1494, 76] on icon at bounding box center [1495, 74] width 9 height 9
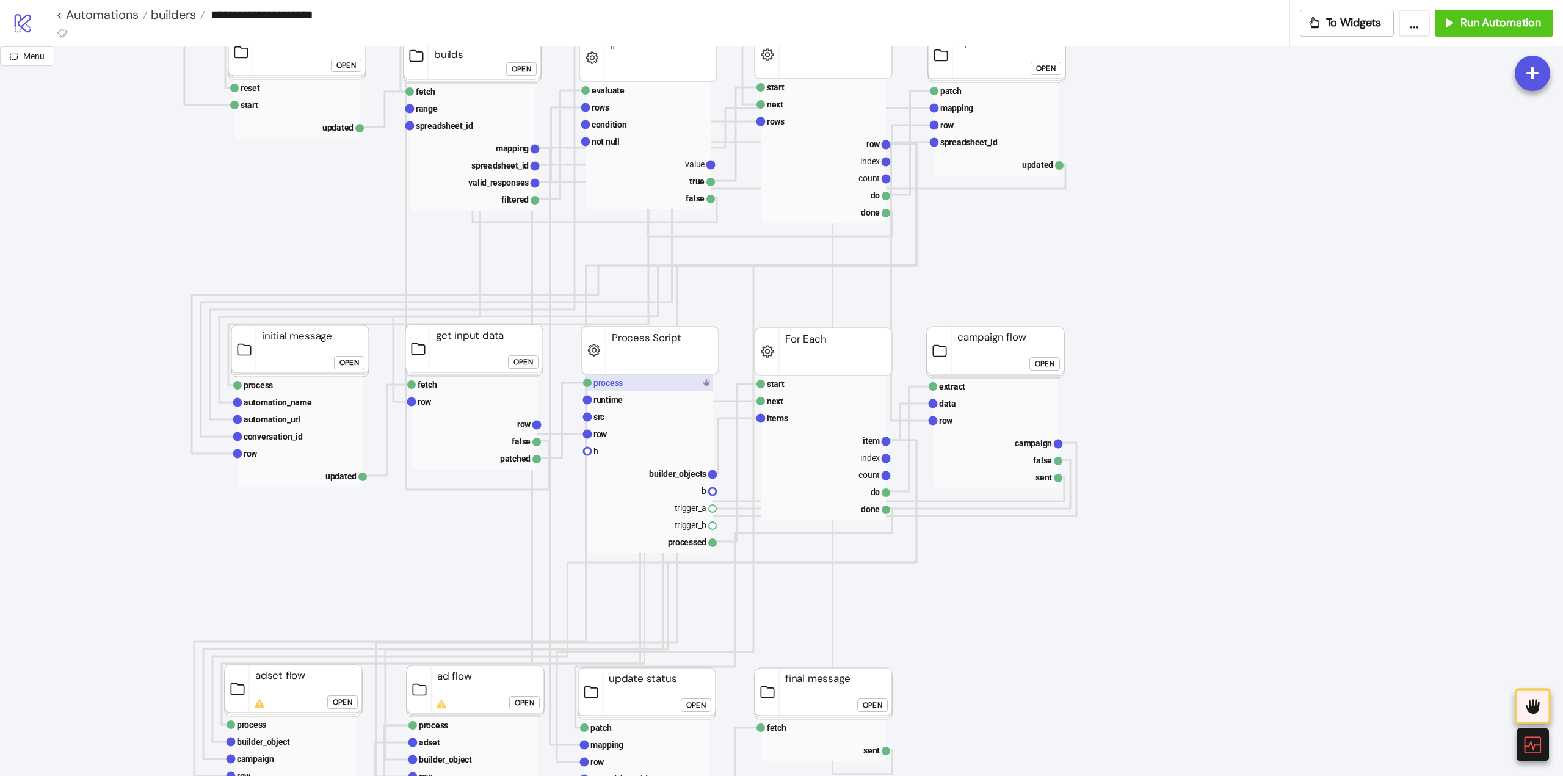
click at [659, 387] on rect at bounding box center [649, 382] width 125 height 17
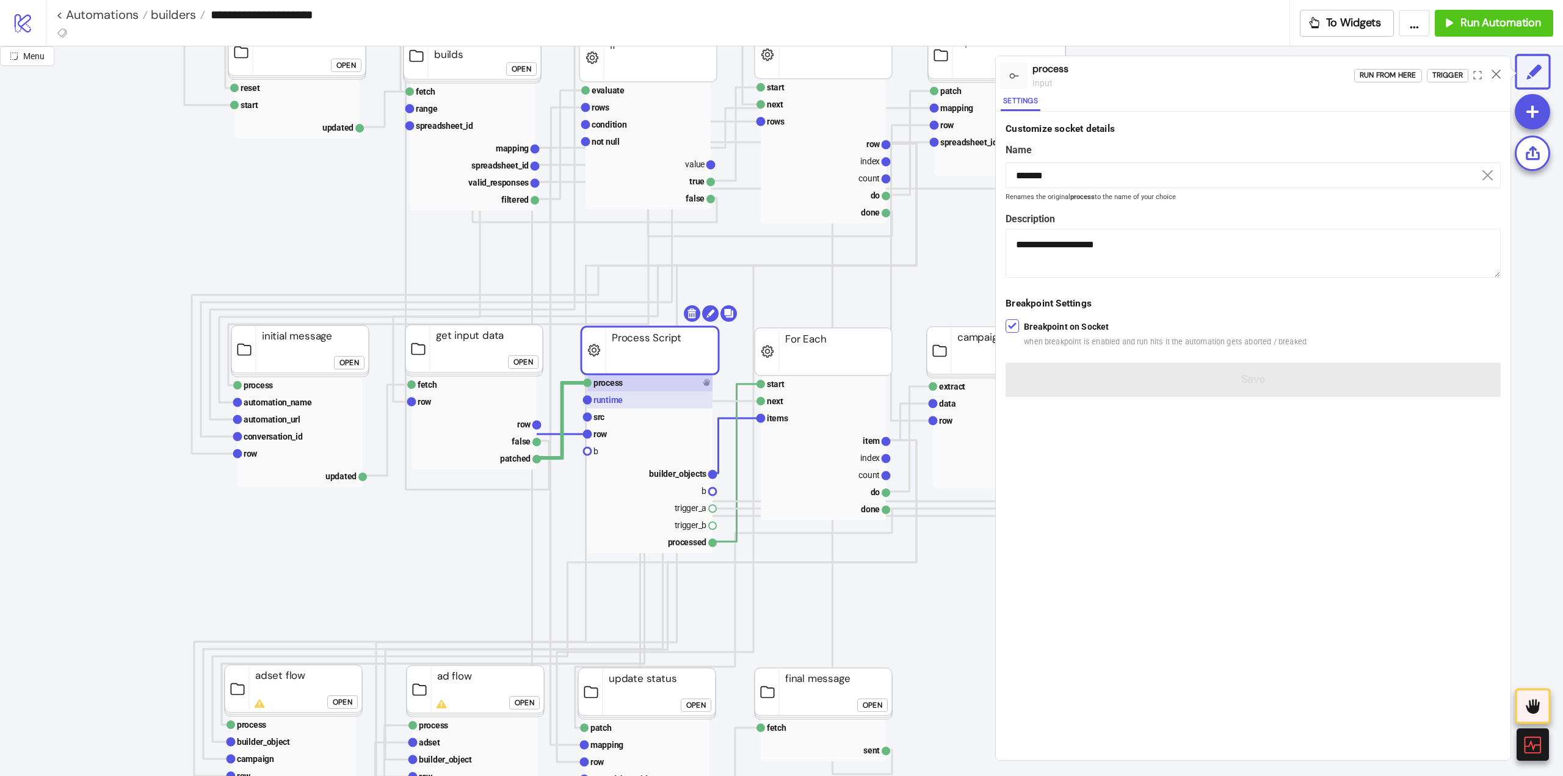
click at [637, 405] on rect at bounding box center [649, 399] width 125 height 17
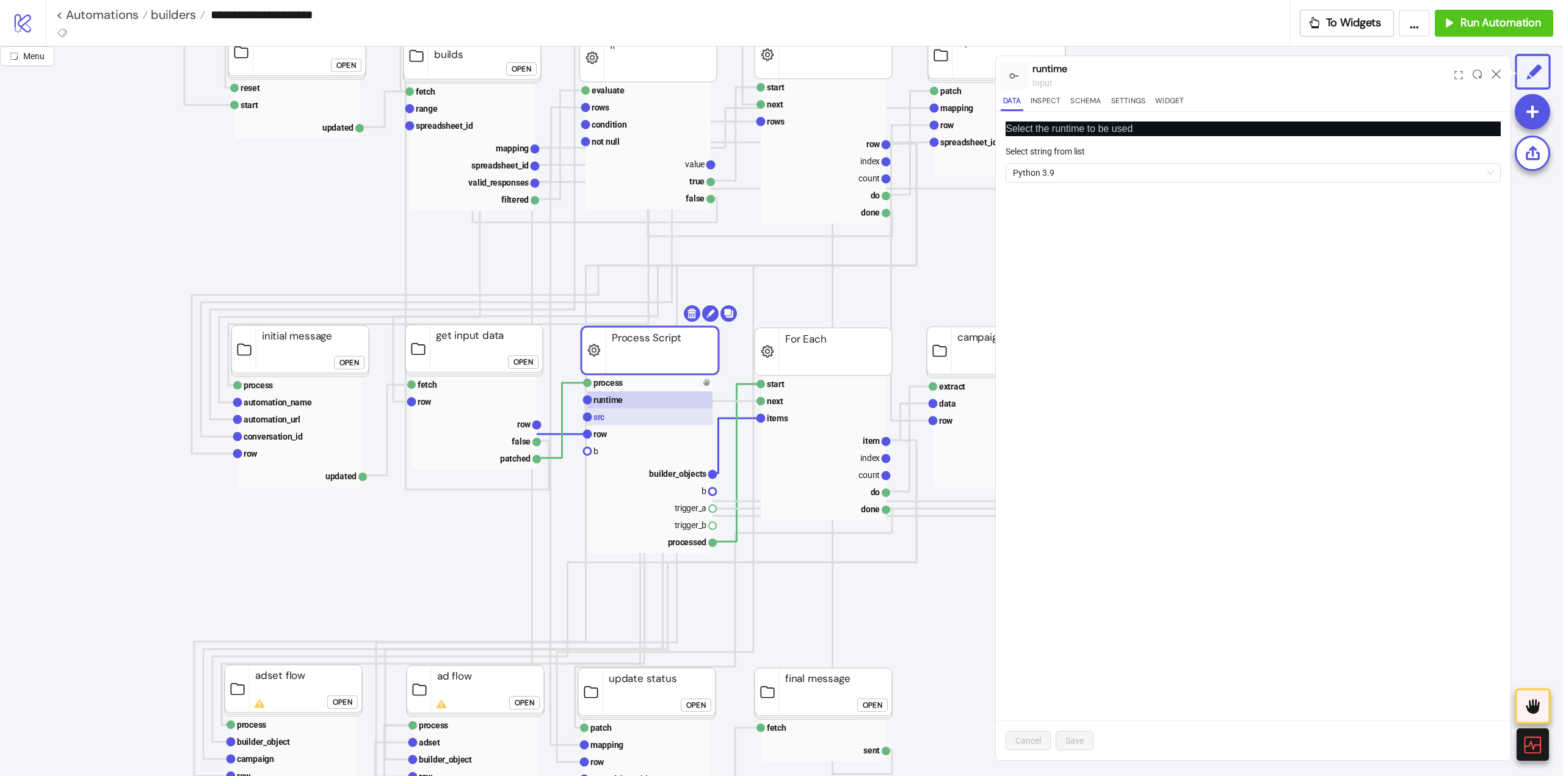
click at [624, 414] on rect at bounding box center [649, 416] width 125 height 17
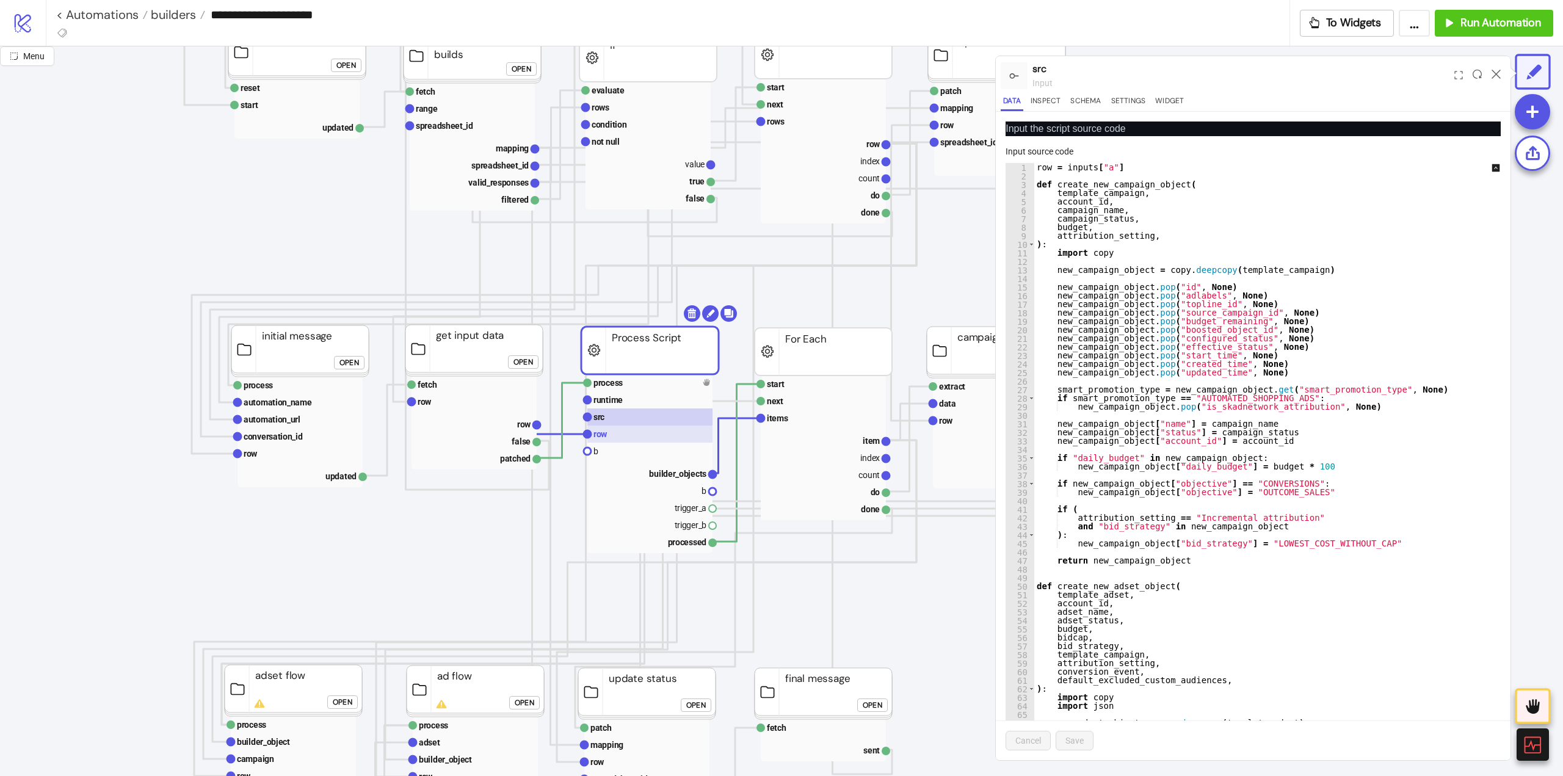
click at [627, 436] on rect at bounding box center [649, 433] width 125 height 17
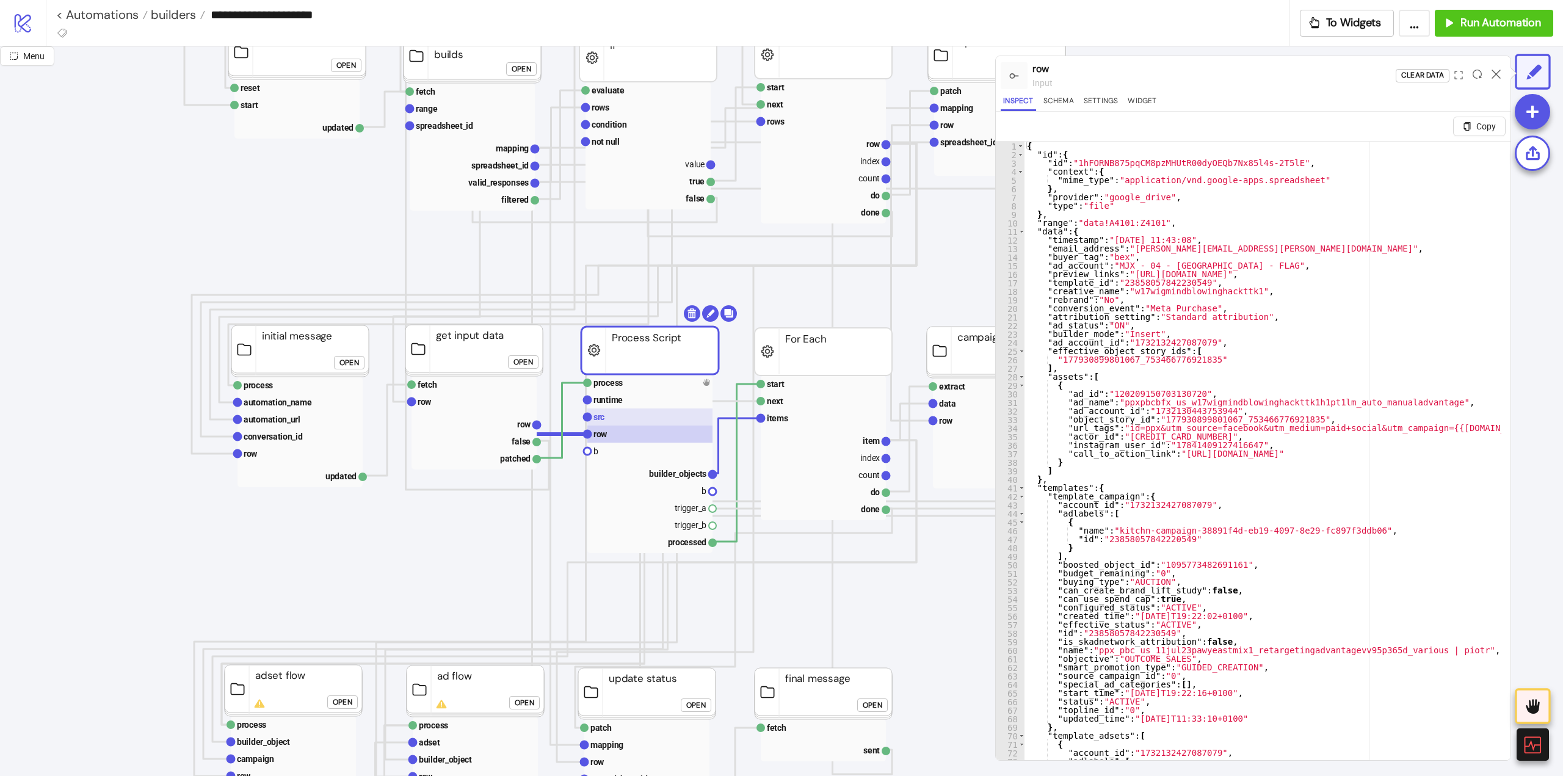
click at [632, 414] on rect at bounding box center [649, 416] width 125 height 17
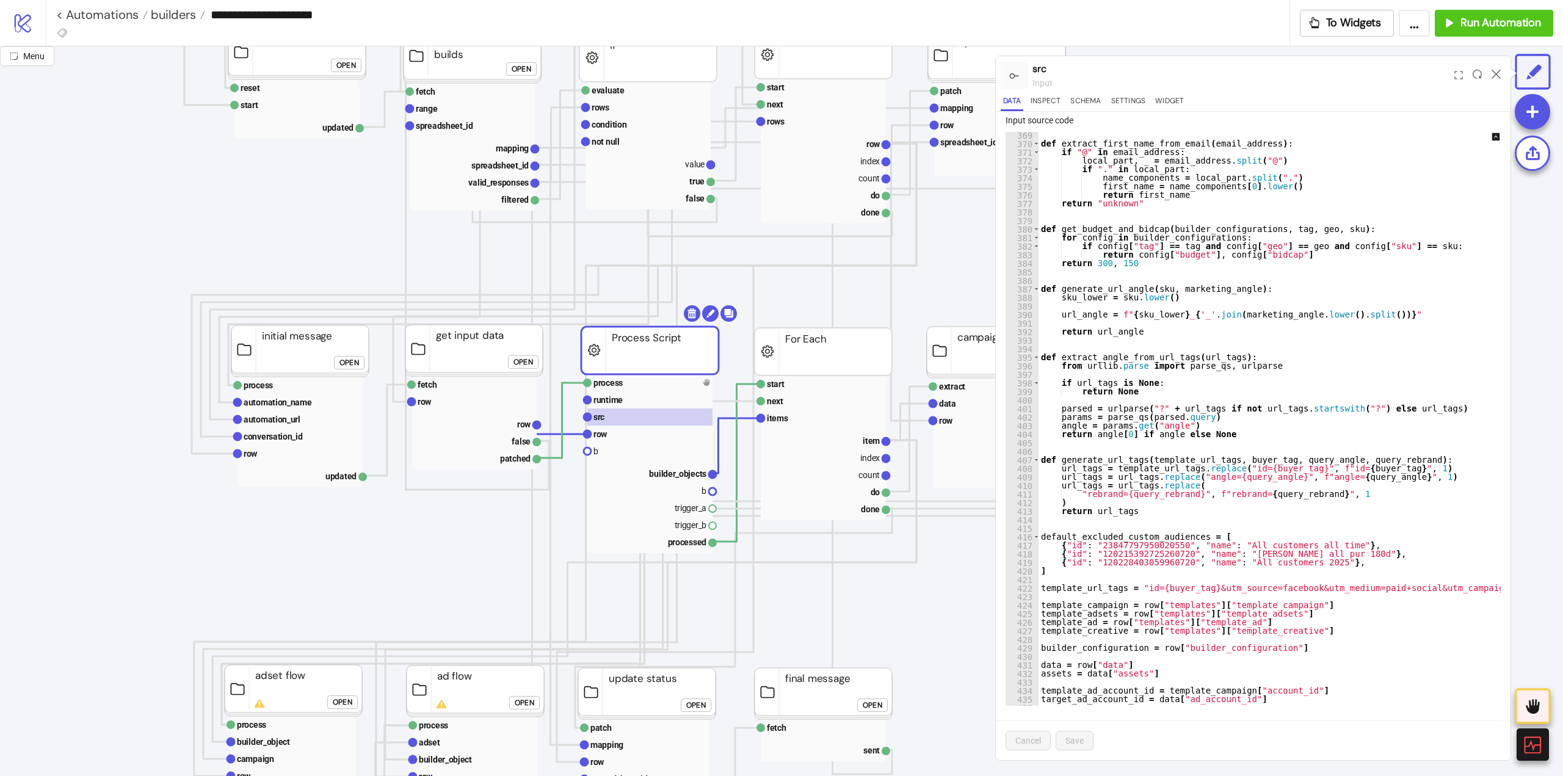
scroll to position [5084, 0]
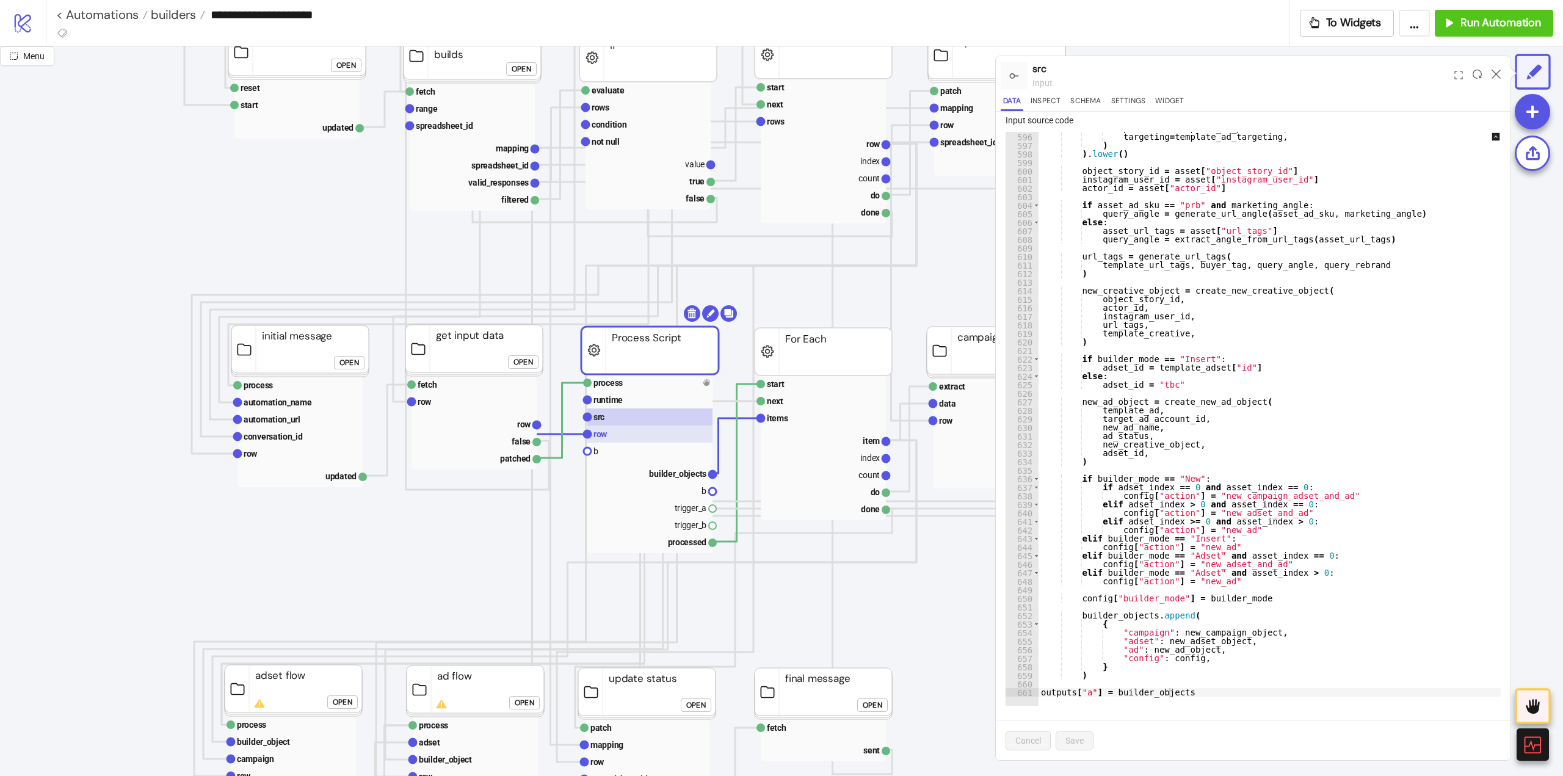
click at [634, 433] on rect at bounding box center [649, 433] width 125 height 17
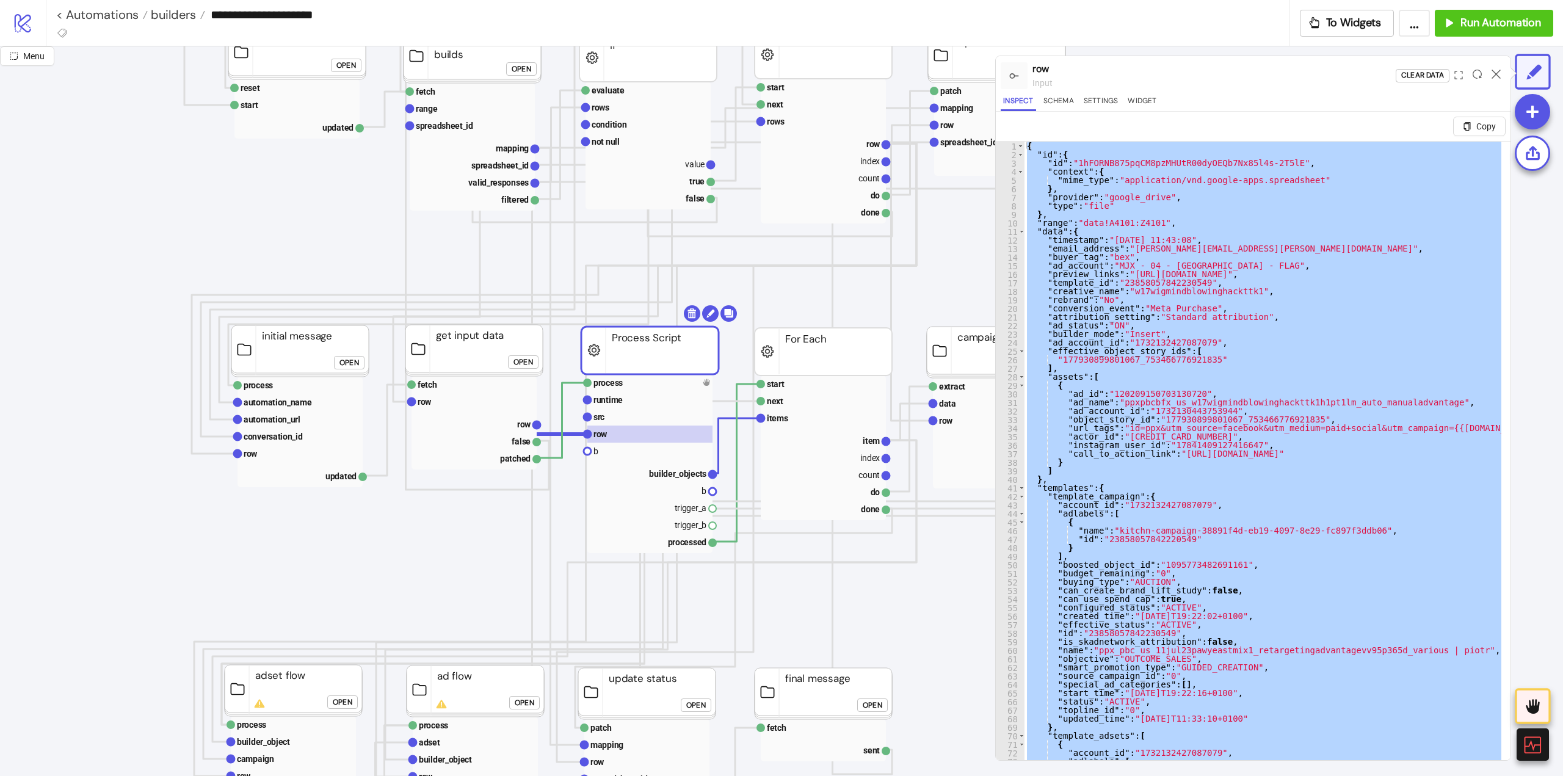
click at [1254, 491] on div "{ "id" : { "id" : "1hFORNB875pqCM8pzMHUtR00dyOEQb7Nx85l4s-2T5lE" , "context" : …" at bounding box center [1262, 466] width 477 height 648
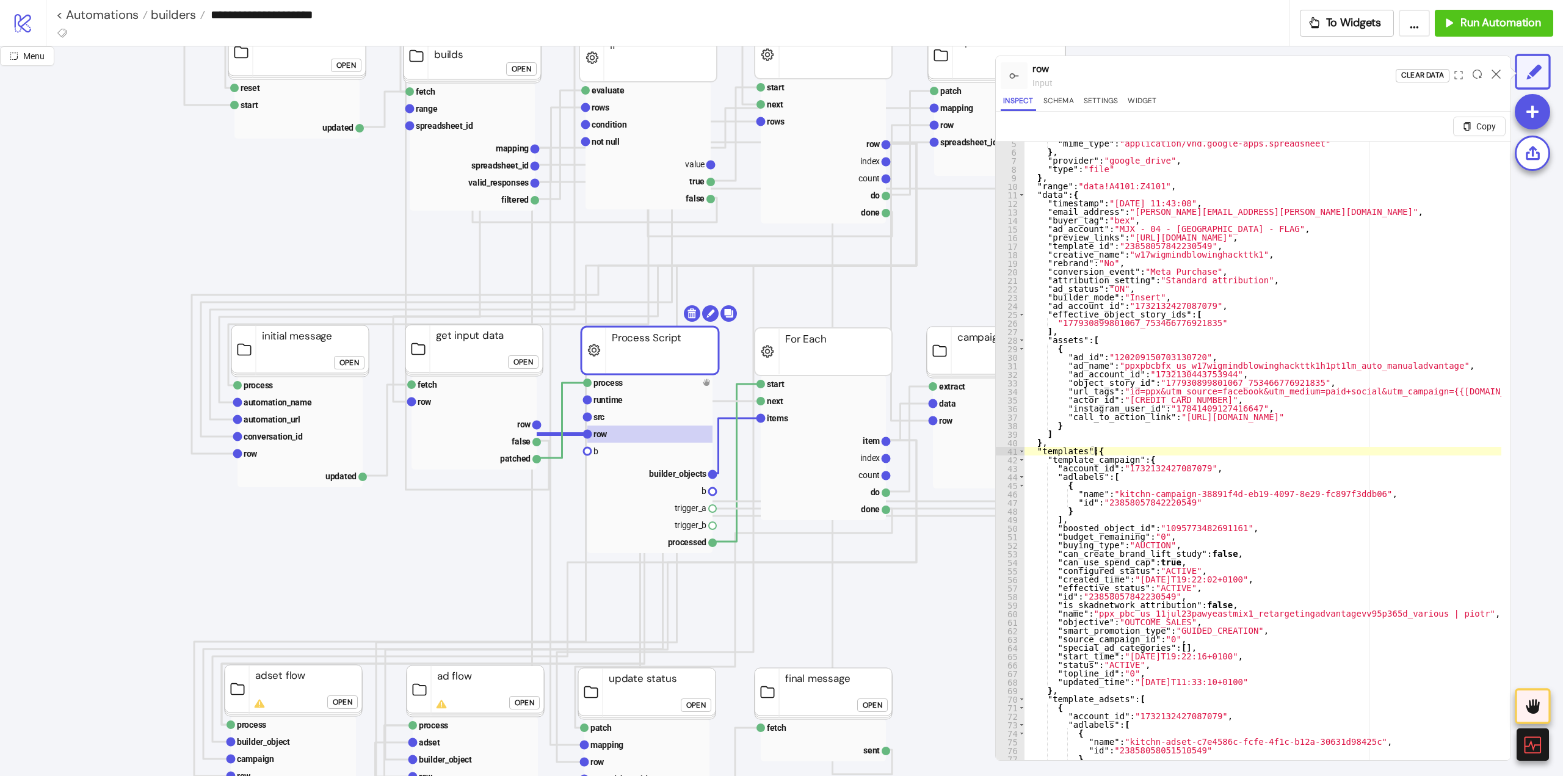
scroll to position [0, 0]
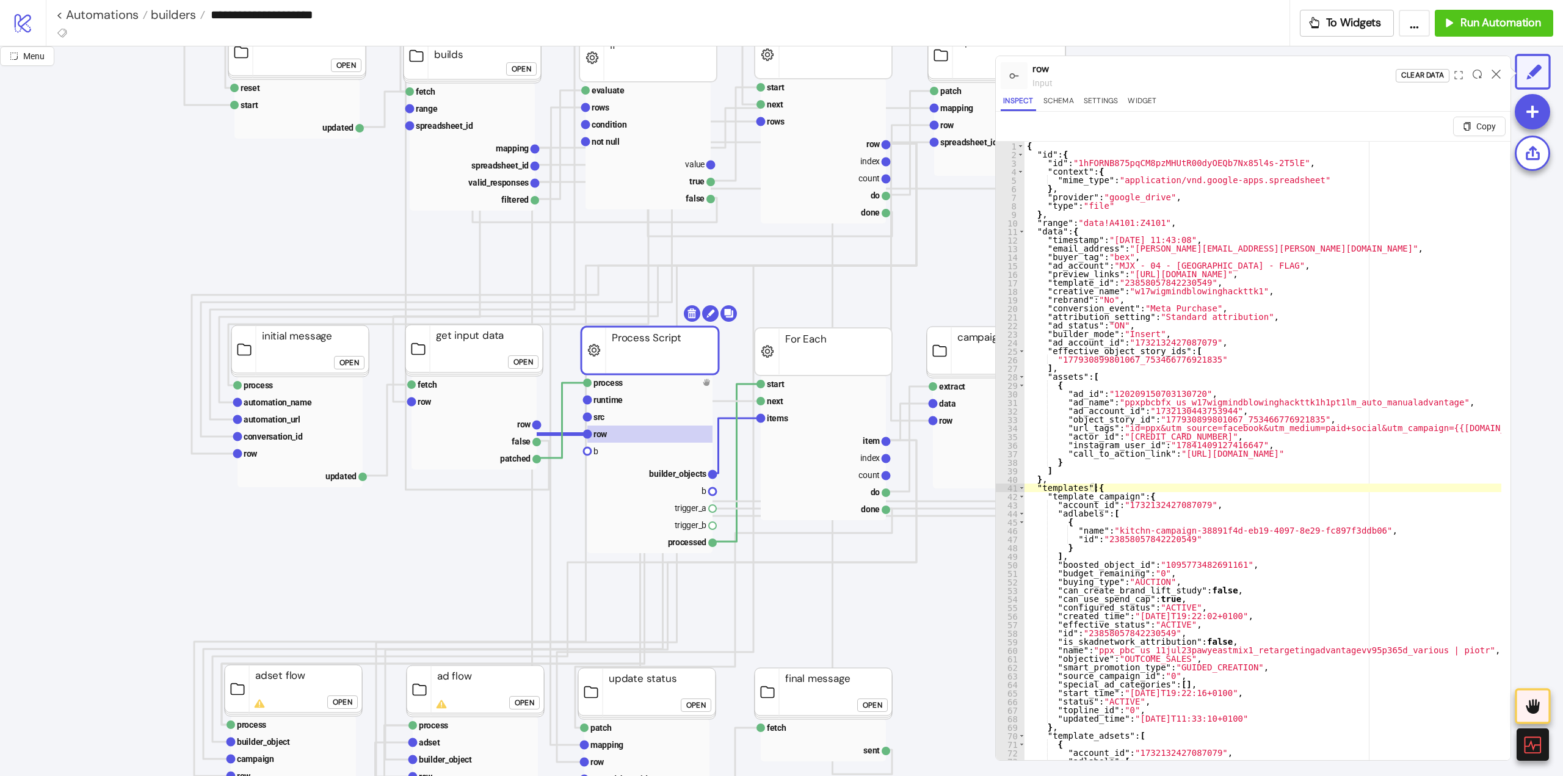
type textarea "**********"
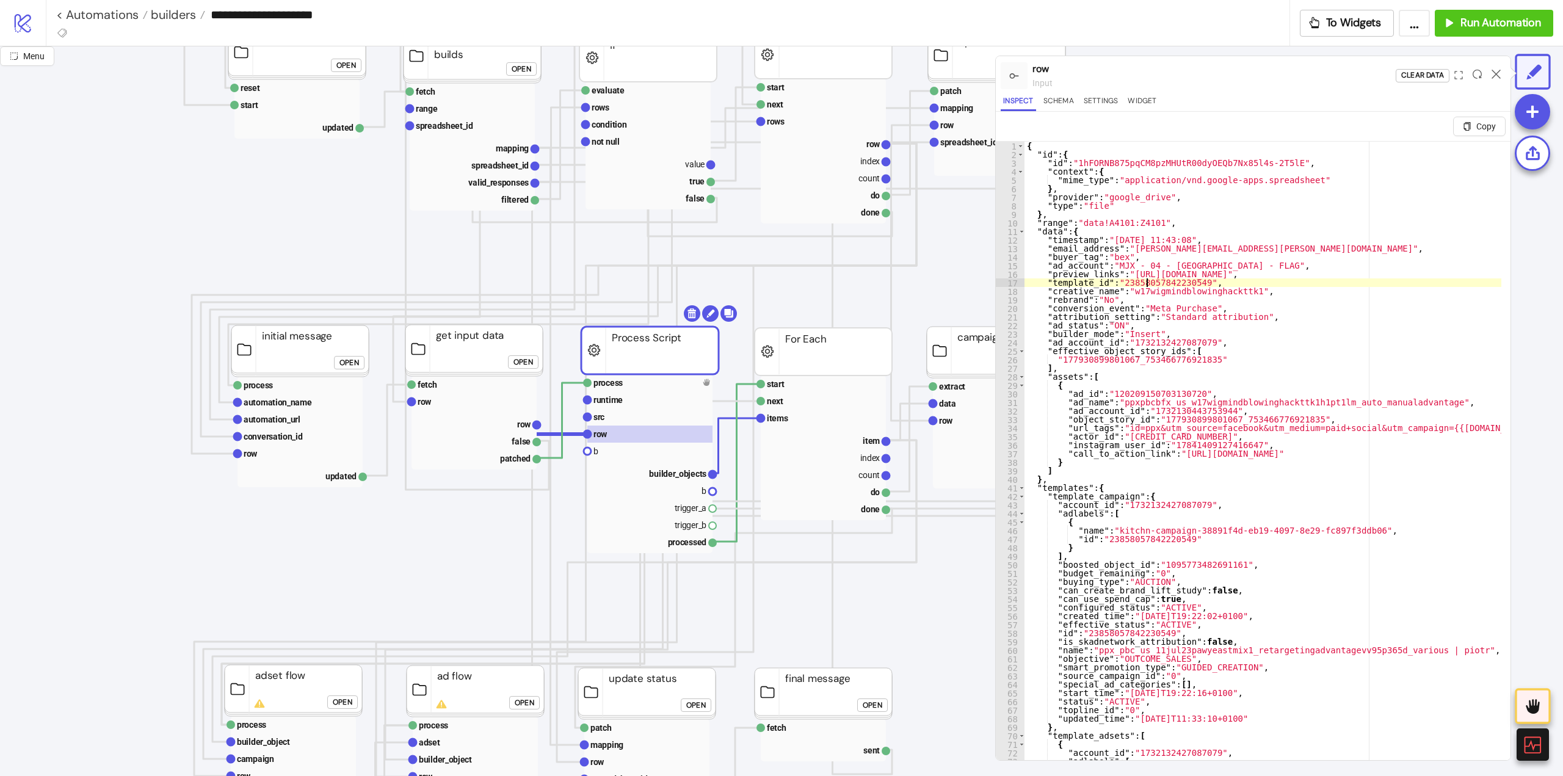
click at [1491, 76] on icon at bounding box center [1495, 74] width 9 height 9
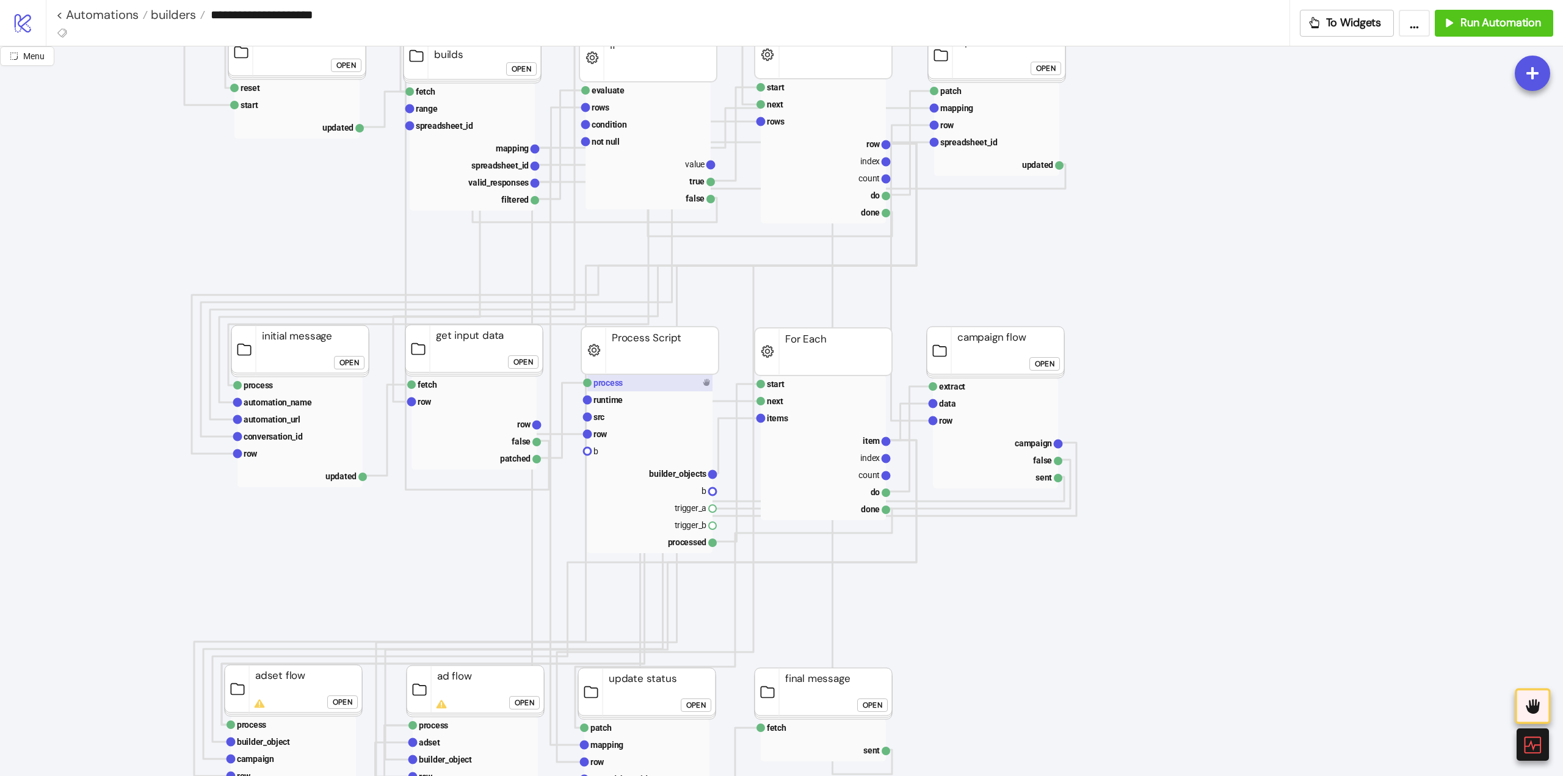
click at [674, 379] on rect at bounding box center [649, 382] width 125 height 17
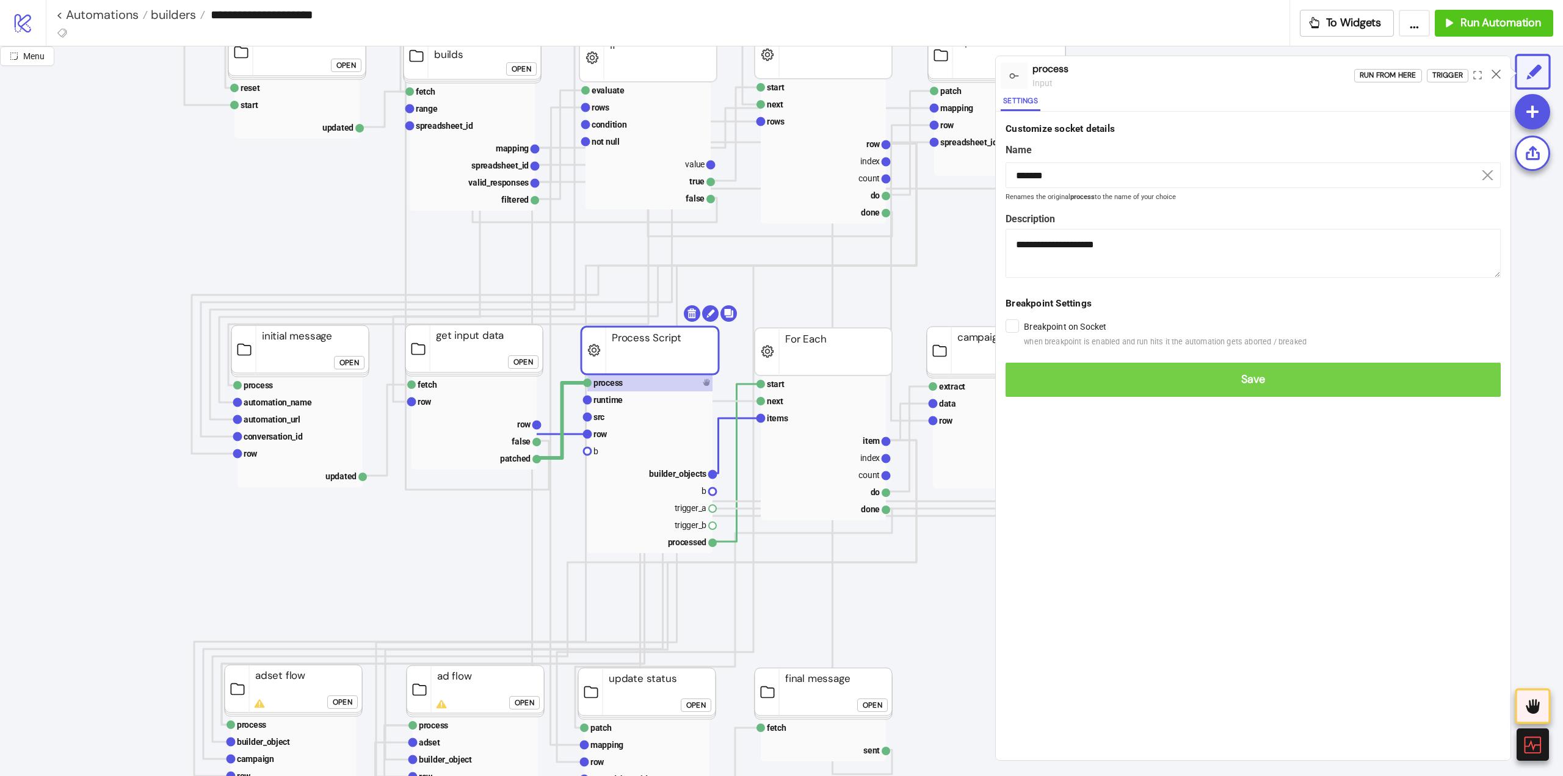
click at [1030, 383] on span "Save" at bounding box center [1253, 379] width 476 height 14
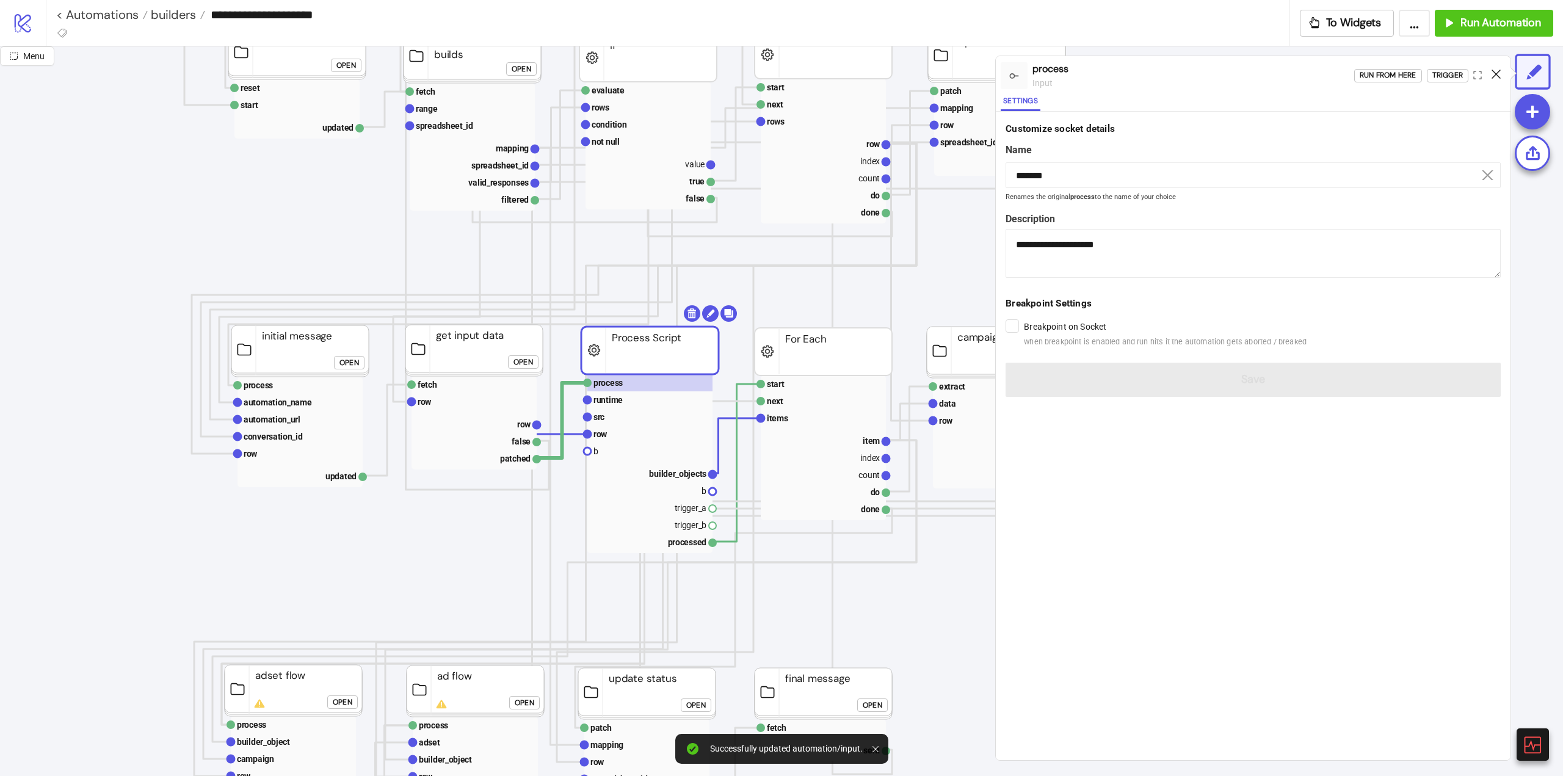
click at [1492, 76] on icon at bounding box center [1495, 74] width 9 height 9
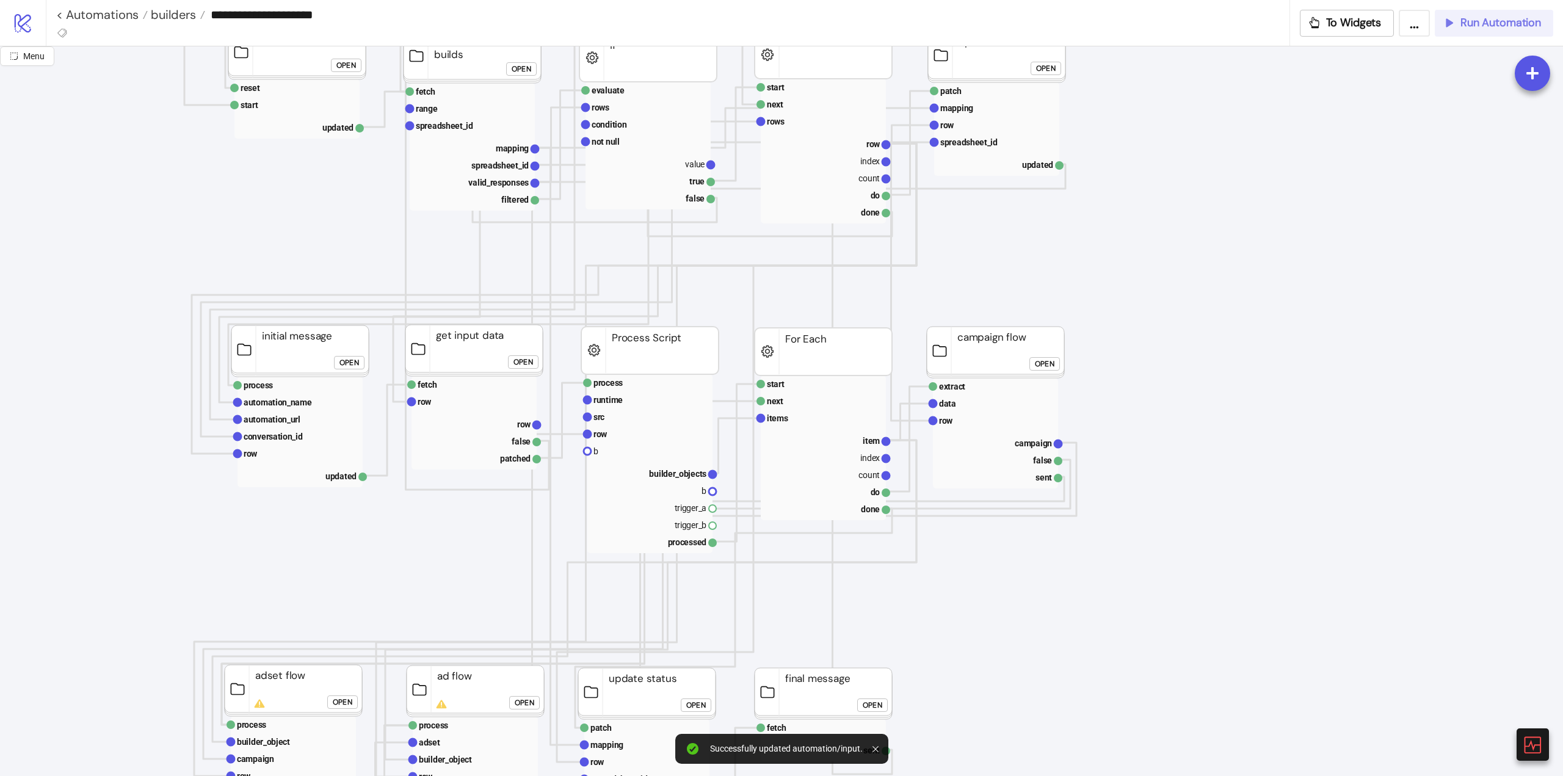
click at [1482, 28] on span "Run Automation" at bounding box center [1500, 23] width 81 height 14
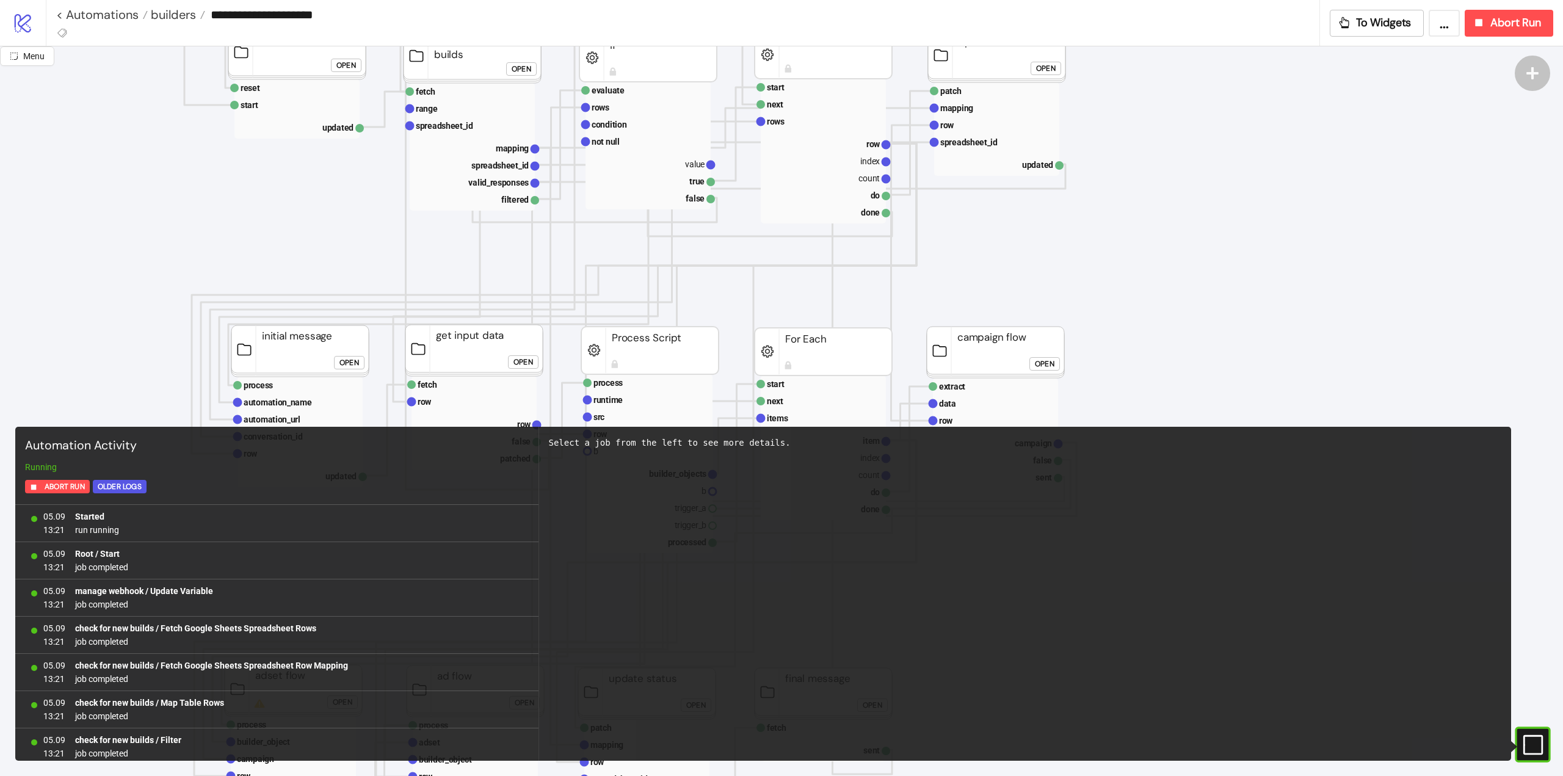
scroll to position [30649, 0]
